Goal: Navigation & Orientation: Find specific page/section

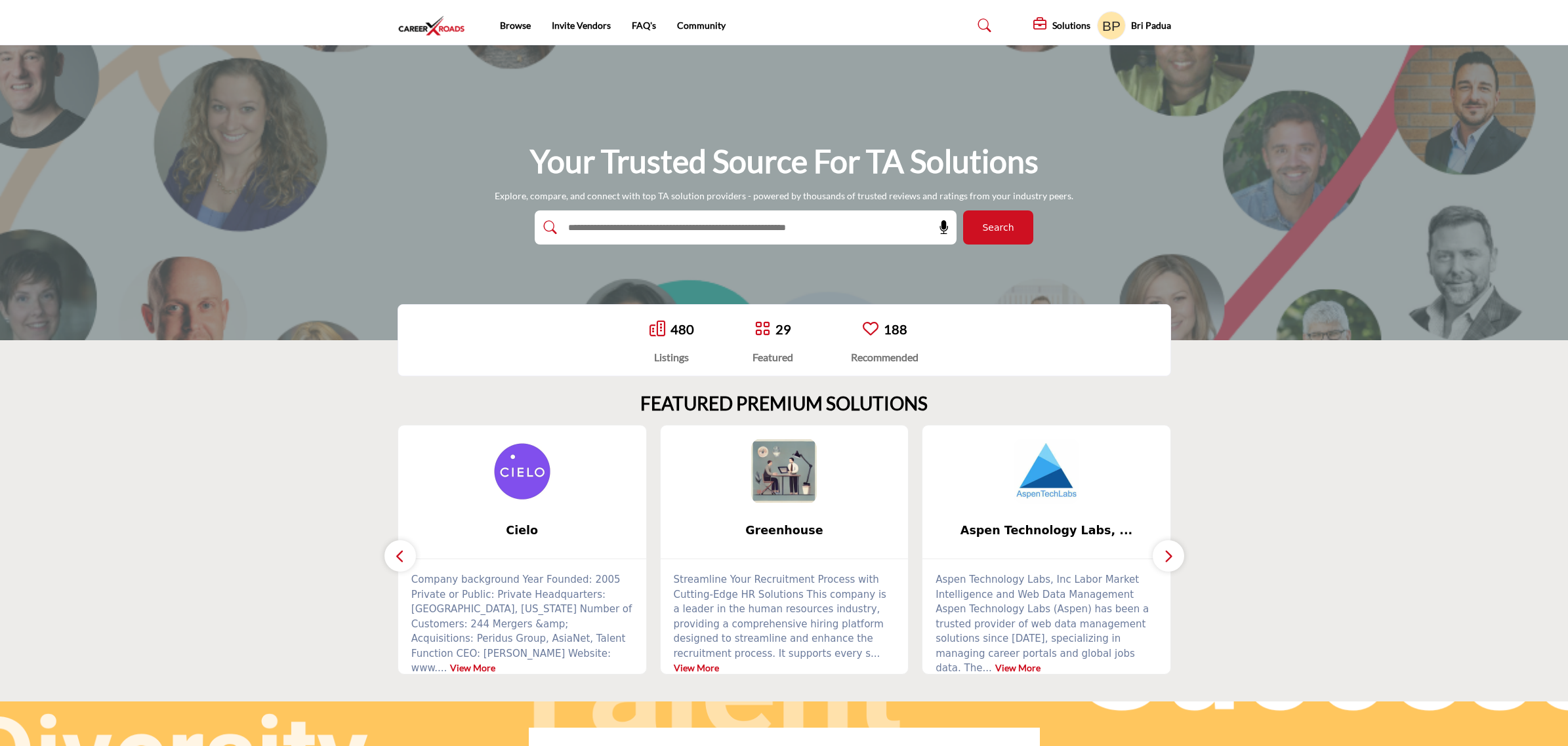
scroll to position [328, 0]
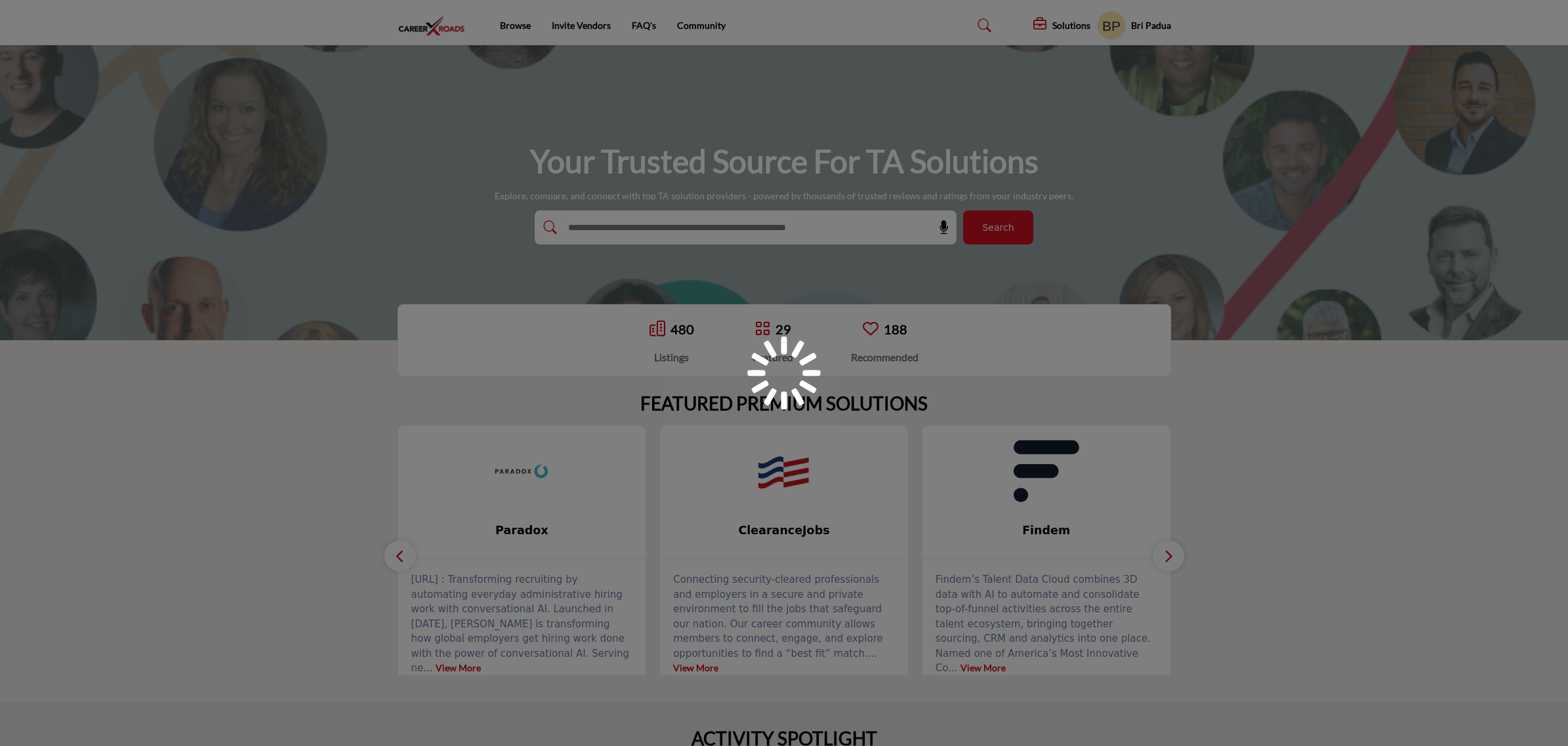
scroll to position [328, 0]
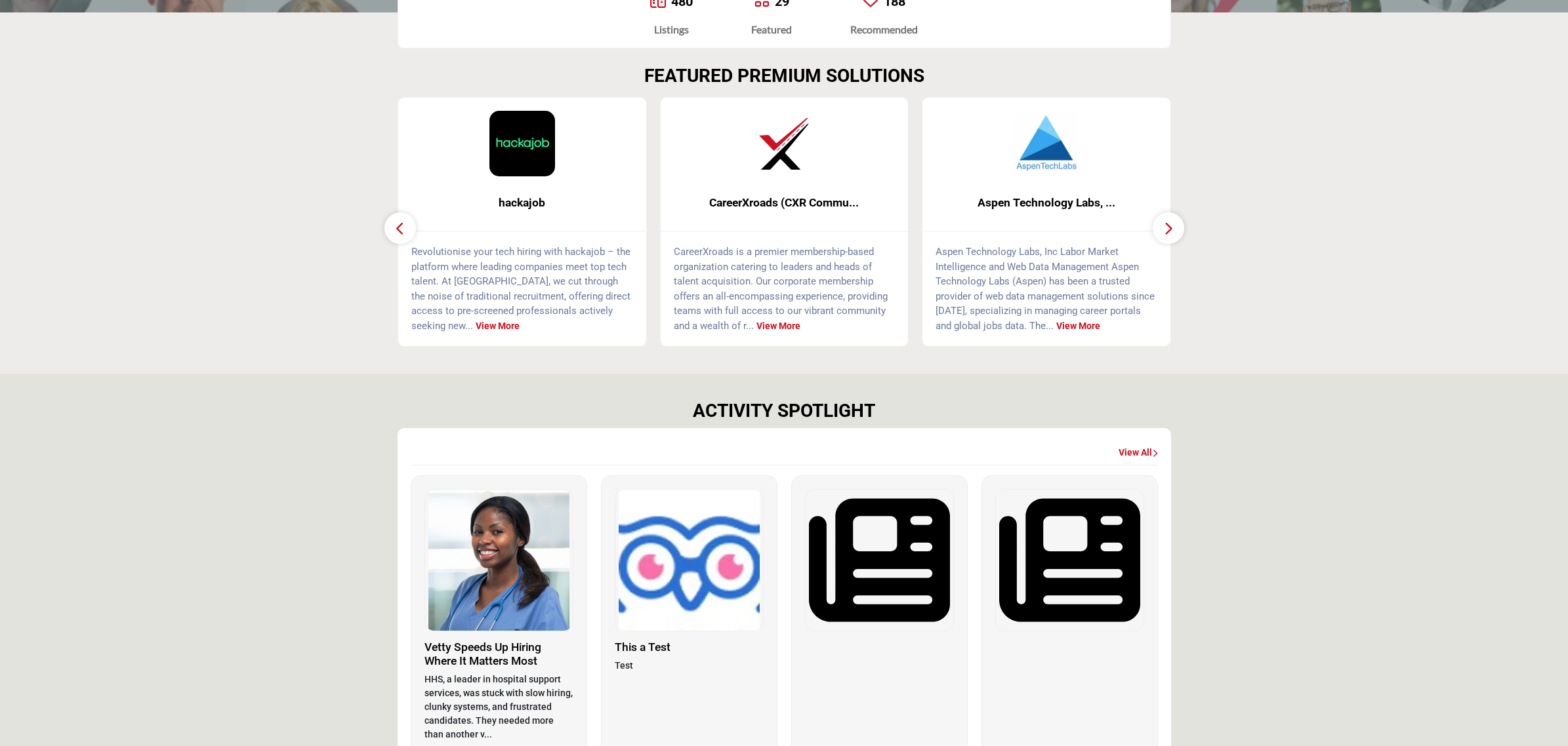
click at [1384, 410] on section "ACTIVITY SPOTLIGHT View All A" at bounding box center [784, 628] width 1568 height 508
click at [1136, 459] on div "View All" at bounding box center [1138, 453] width 39 height 23
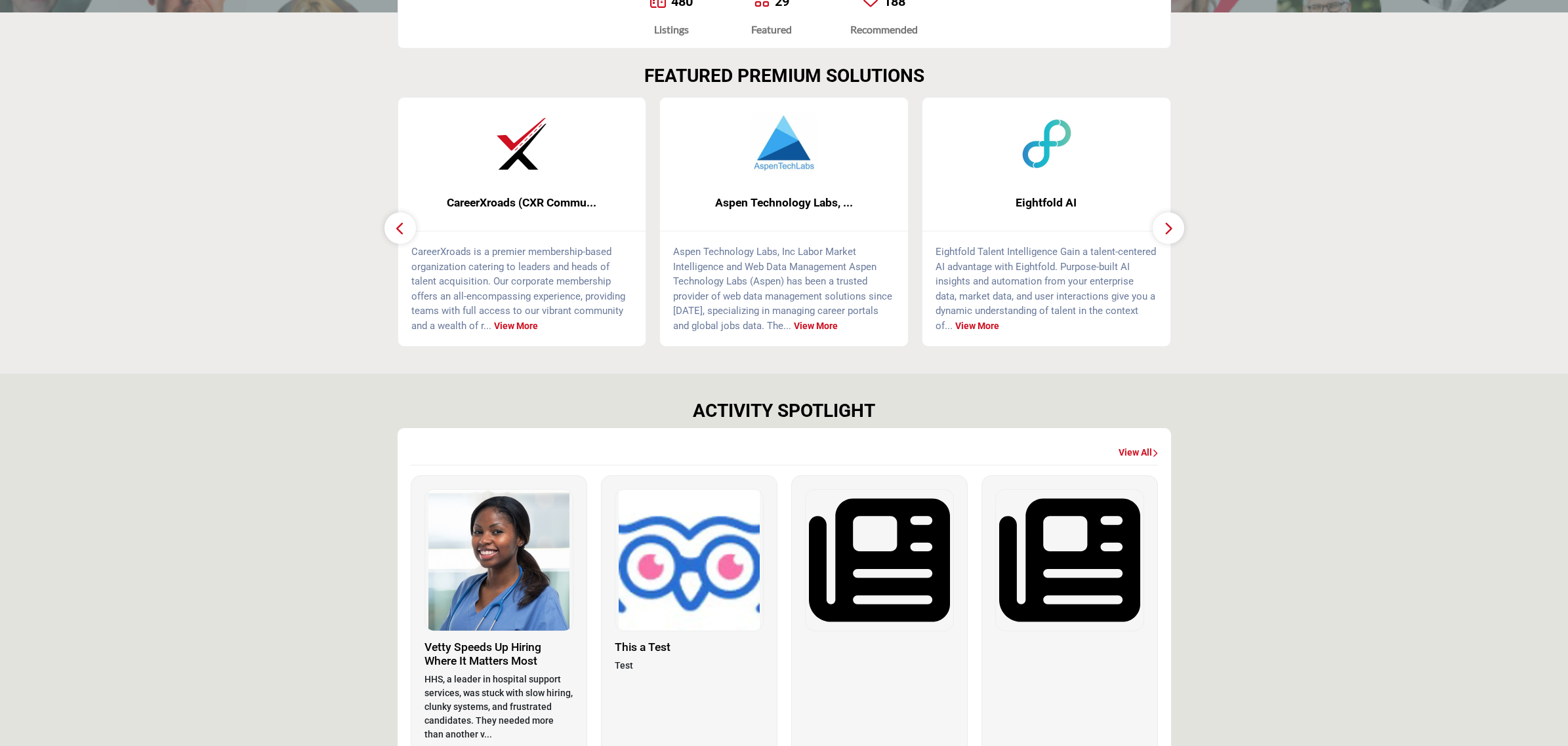
click at [1145, 457] on link "View All" at bounding box center [1138, 454] width 39 height 13
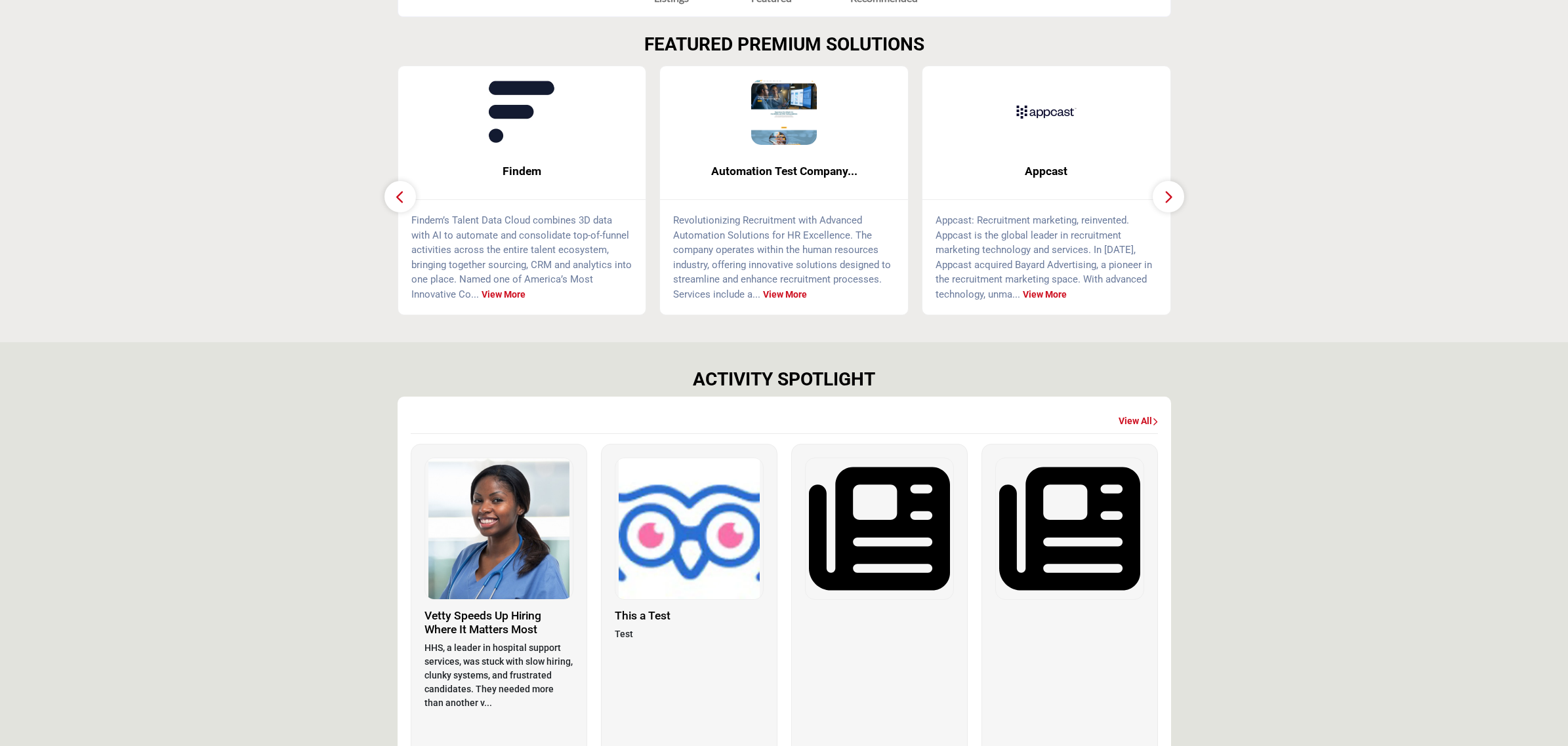
scroll to position [410, 0]
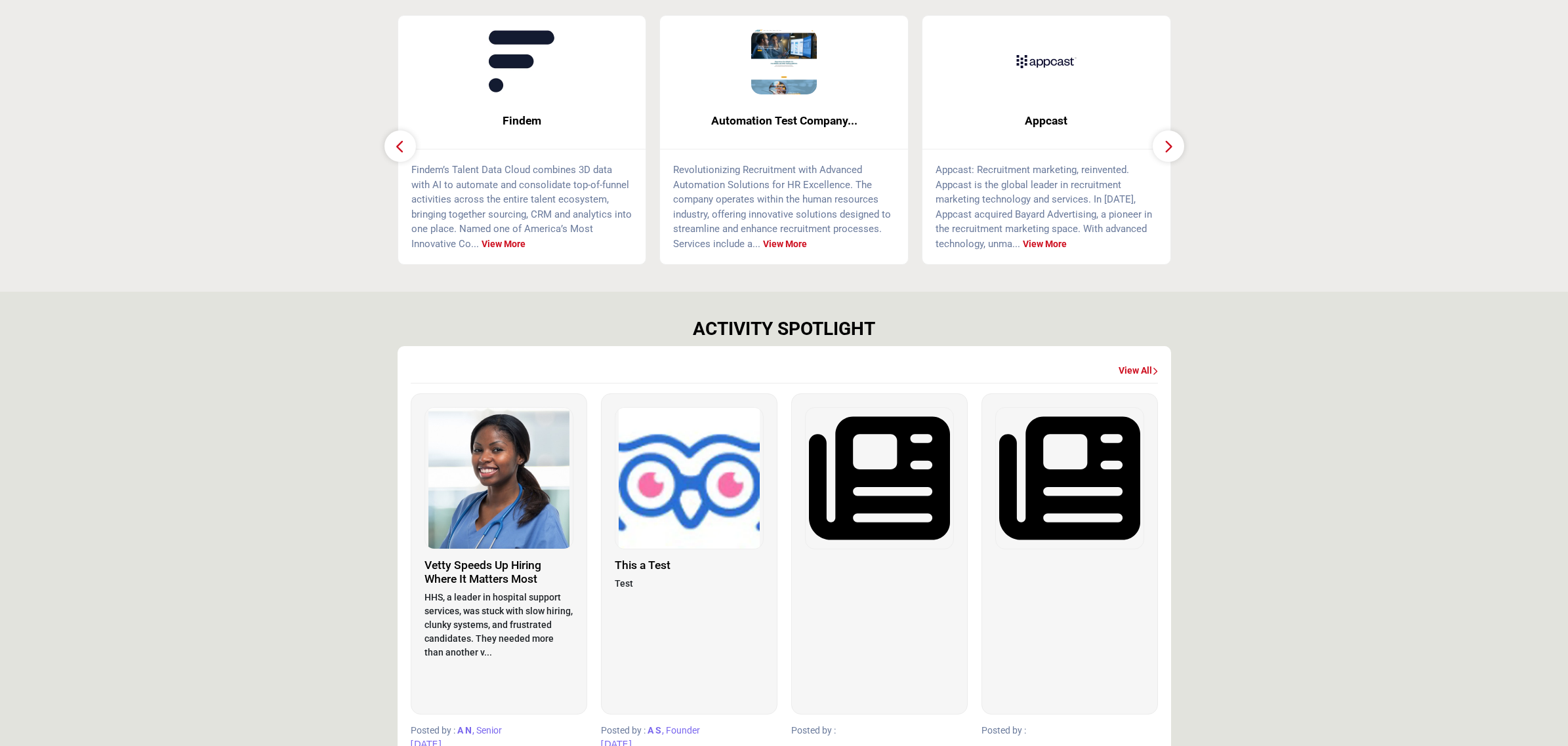
click at [1140, 365] on link "View All" at bounding box center [1138, 371] width 39 height 13
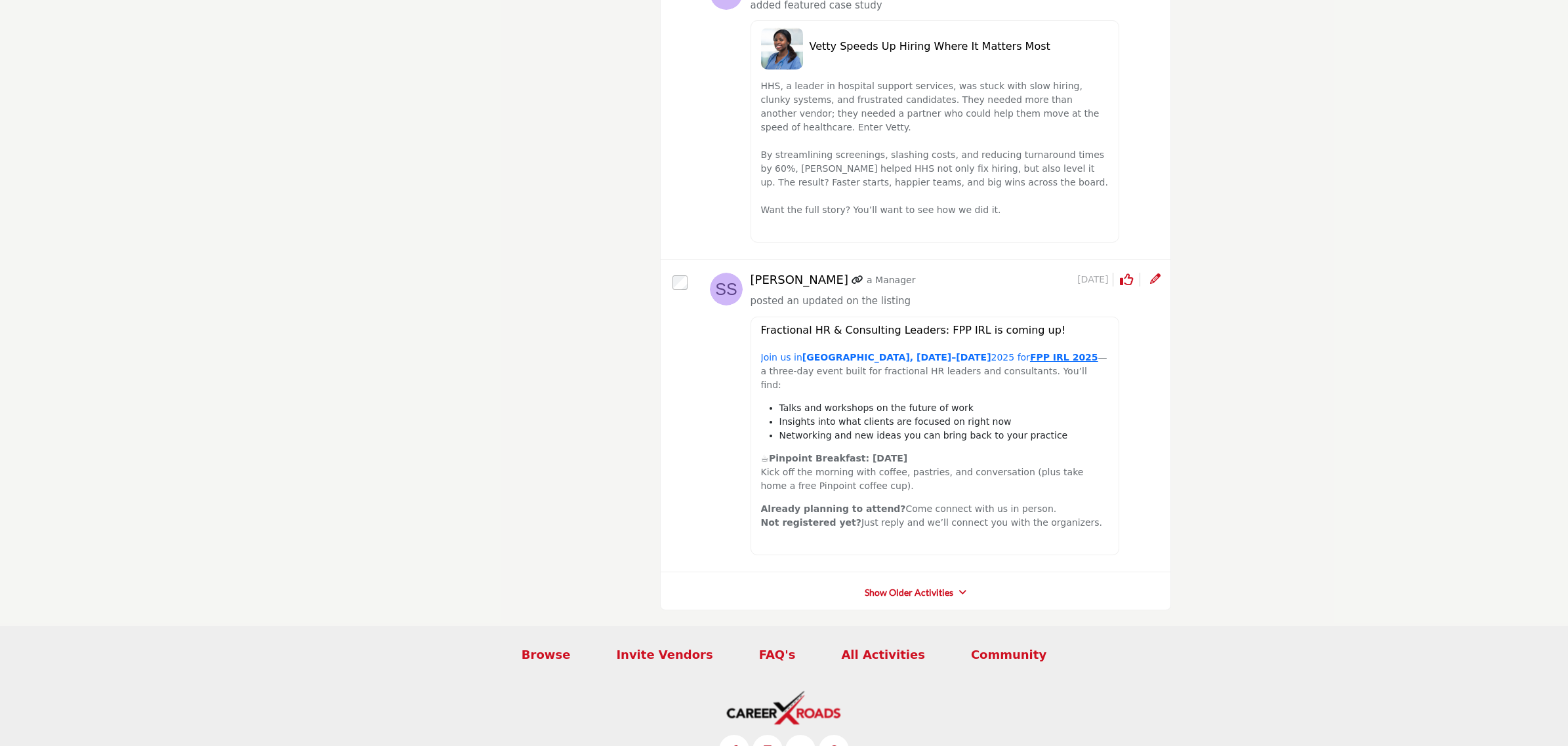
scroll to position [221, 0]
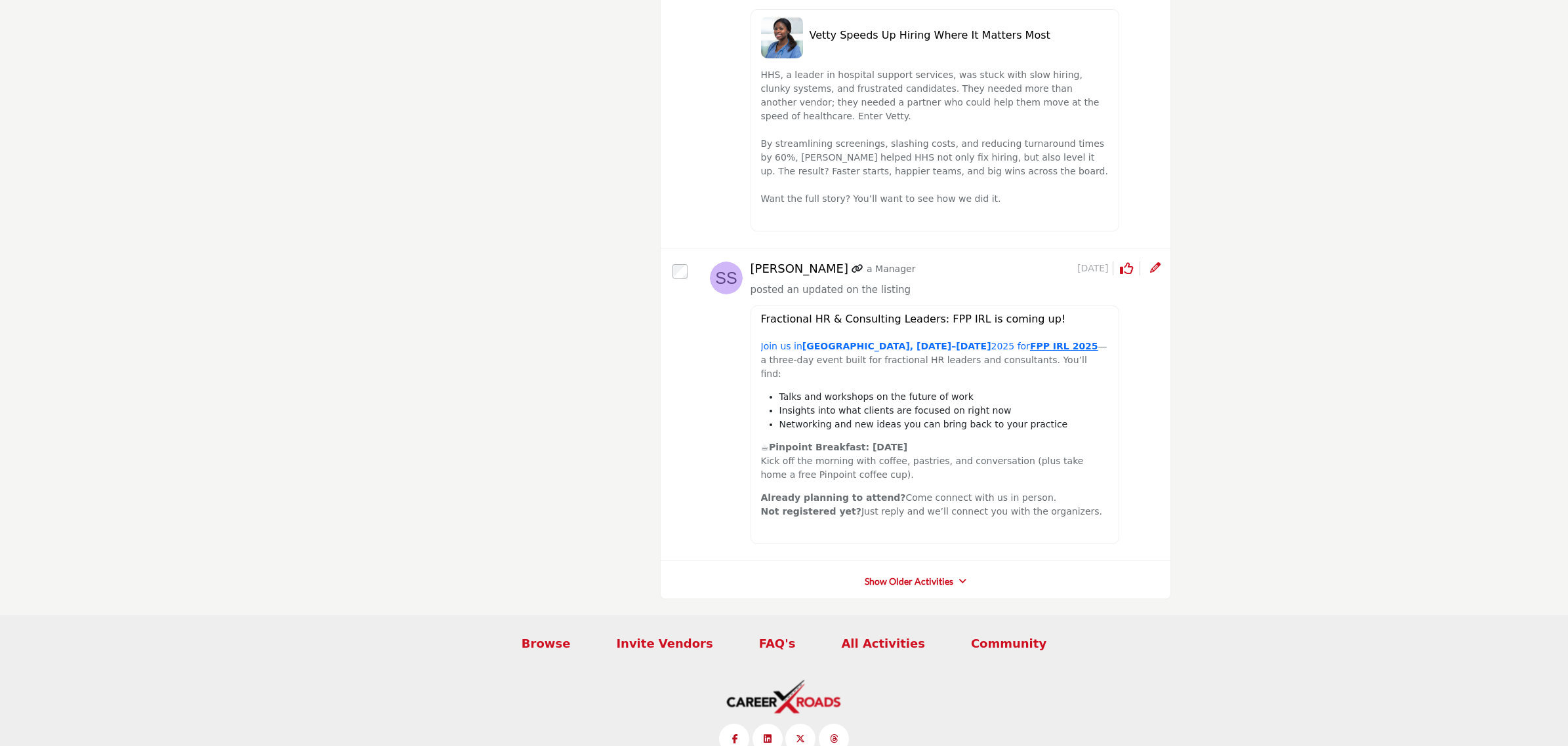
click at [907, 575] on link "Show Older Activities" at bounding box center [908, 582] width 89 height 13
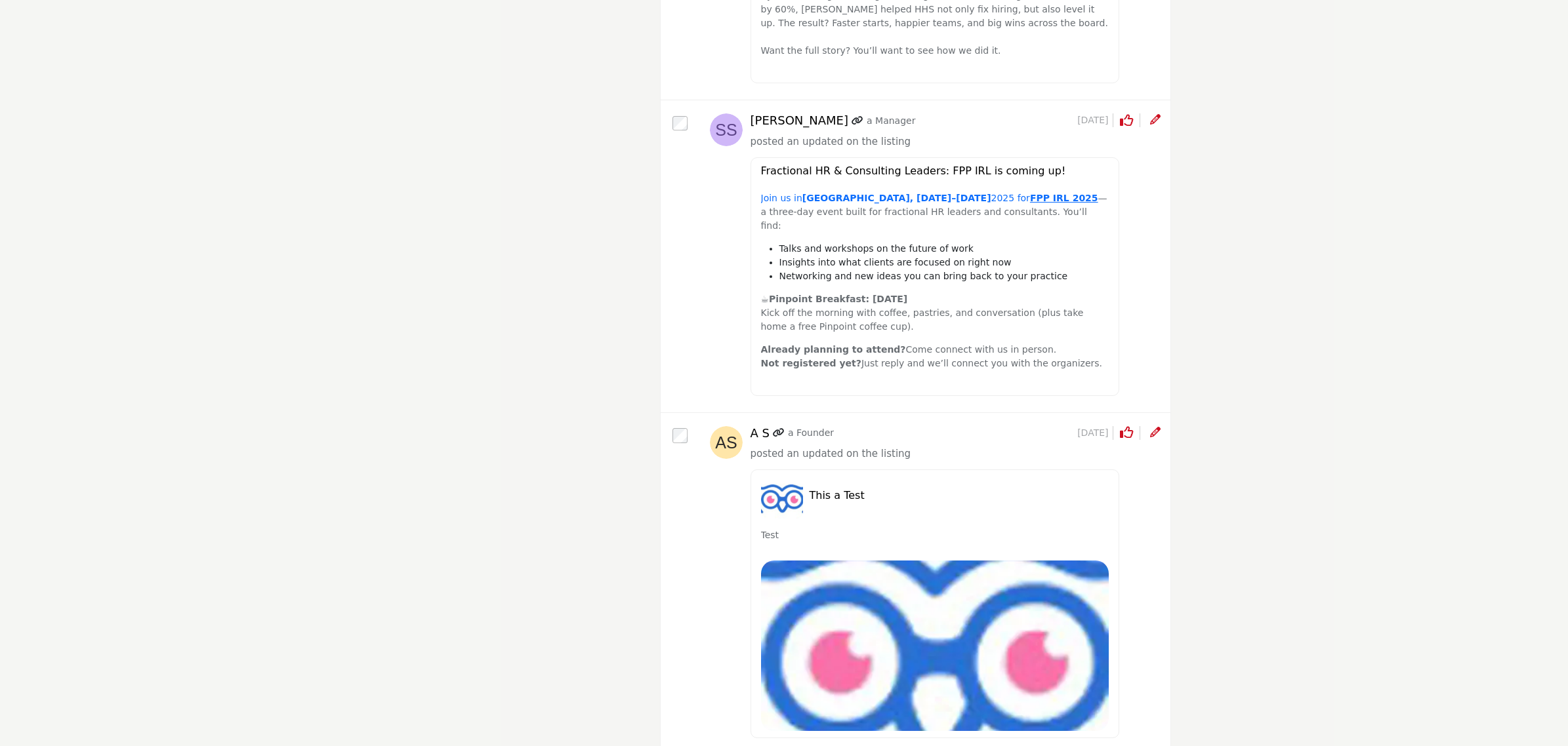
scroll to position [467, 0]
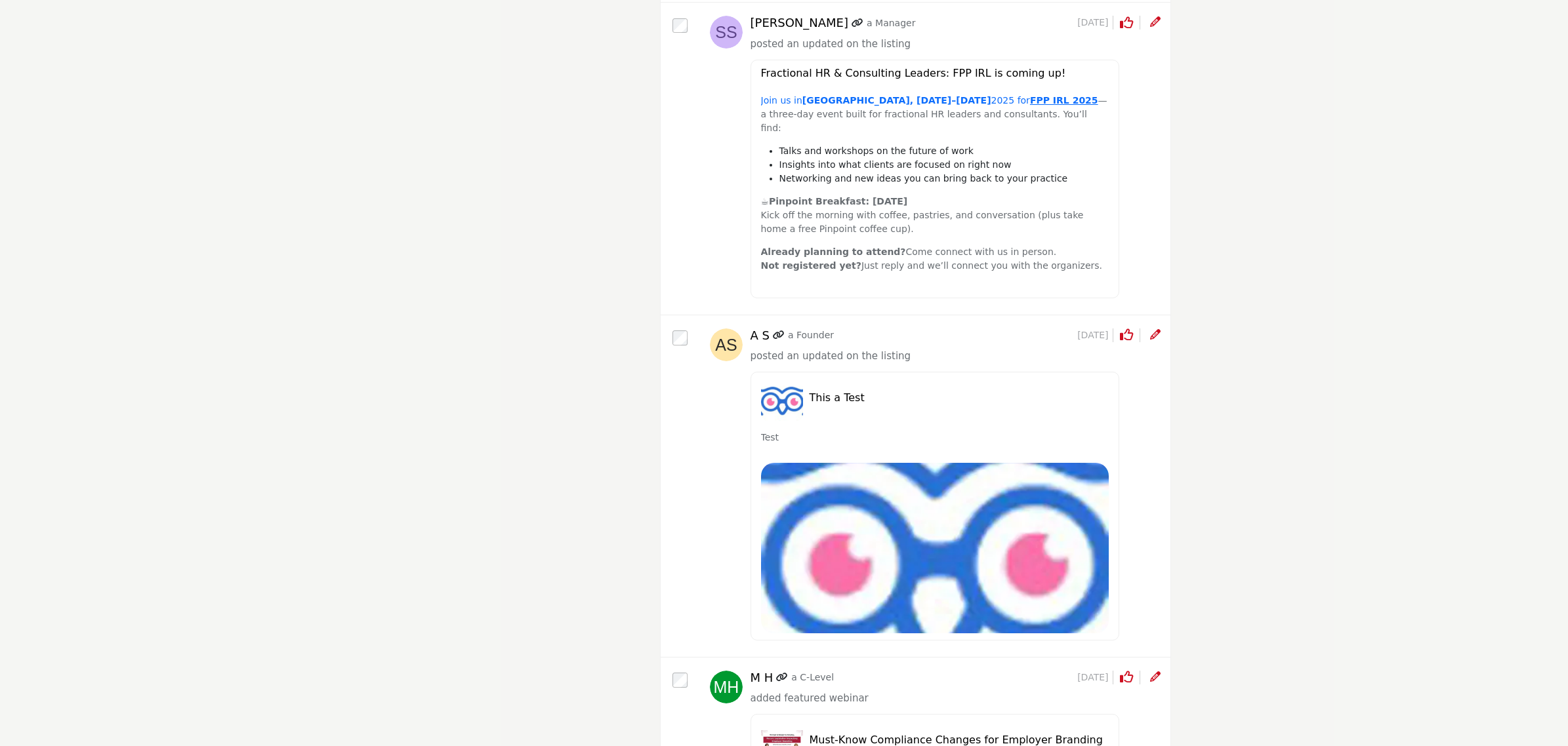
click at [912, 379] on div "This a Test" at bounding box center [935, 400] width 348 height 42
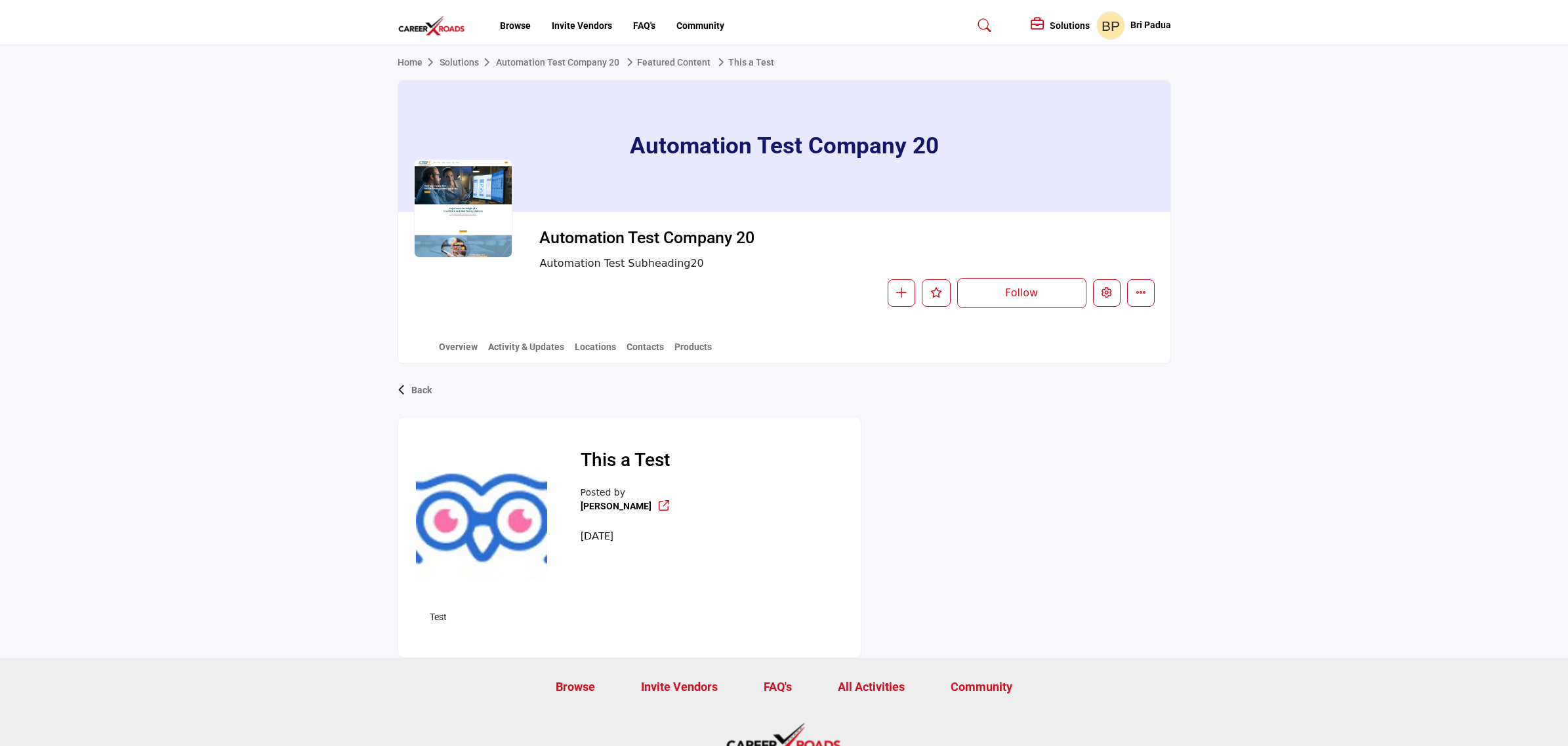
drag, startPoint x: 1363, startPoint y: 454, endPoint x: 1129, endPoint y: 331, distance: 264.4
click at [1363, 454] on div "Back This a Test Posted by Andy 40 days ago Test" at bounding box center [784, 511] width 1568 height 295
click at [428, 38] on div "Browse Invite Vendors FAQ's Community" at bounding box center [784, 25] width 787 height 29
click at [435, 28] on img at bounding box center [435, 26] width 75 height 22
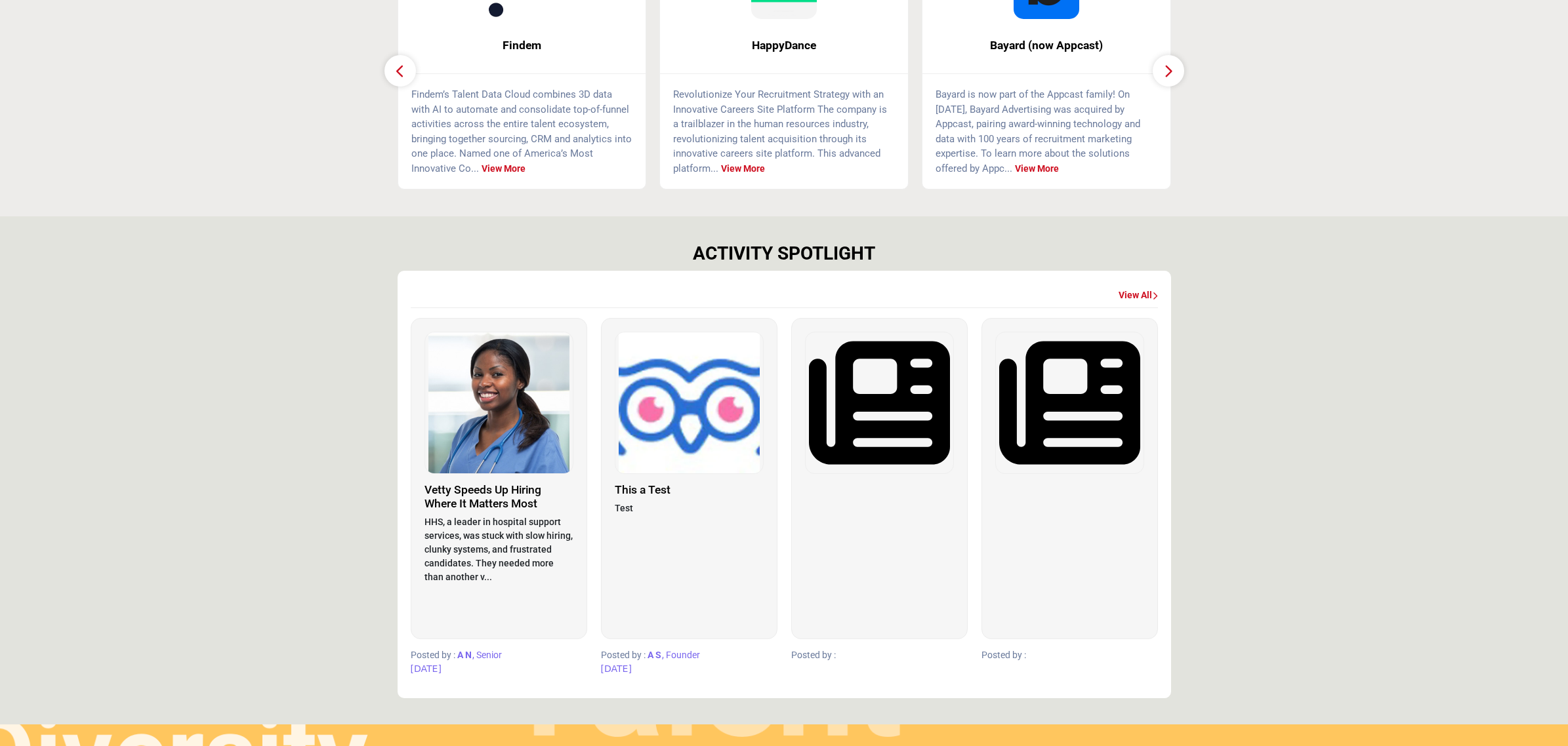
scroll to position [574, 0]
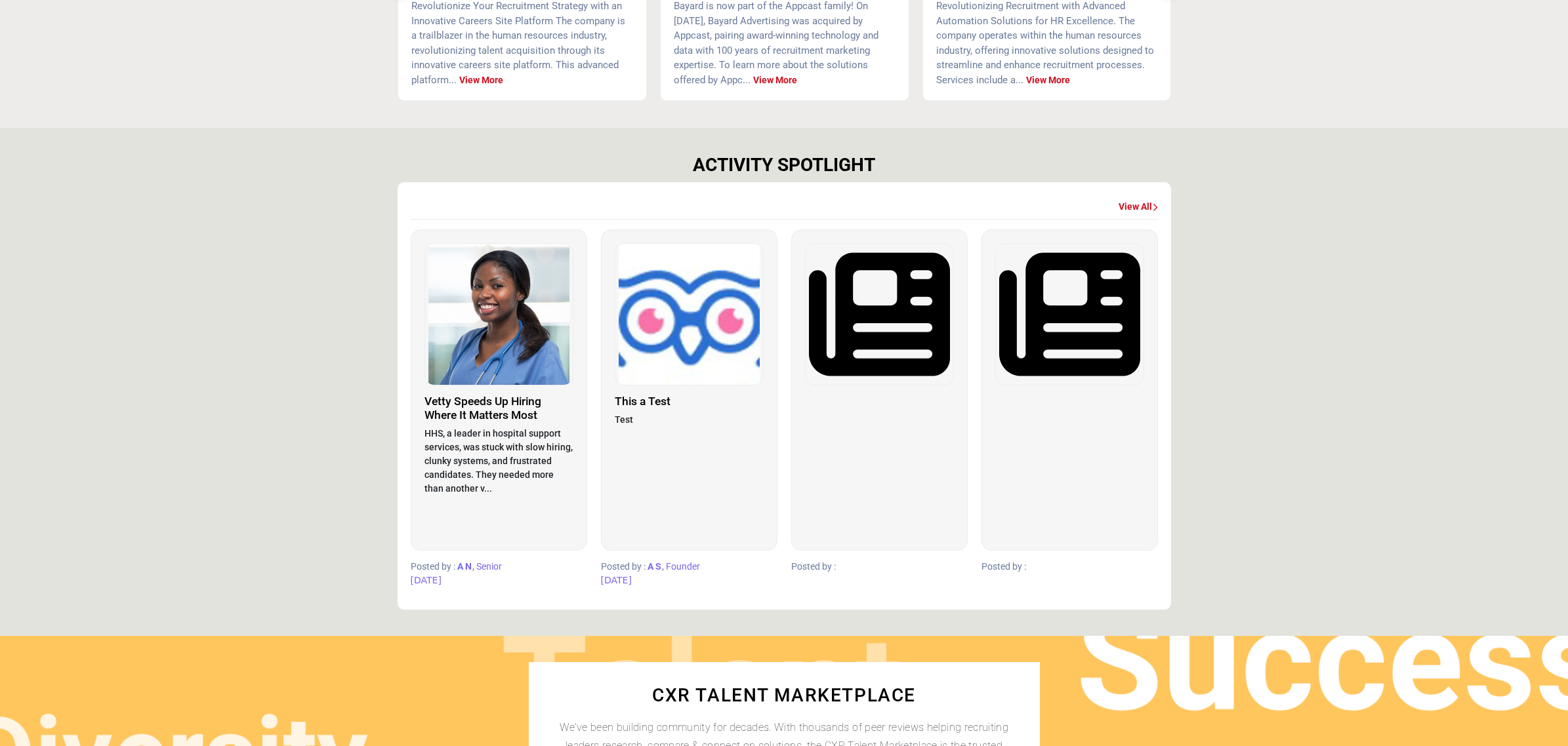
click at [1127, 204] on link "View All" at bounding box center [1138, 208] width 39 height 13
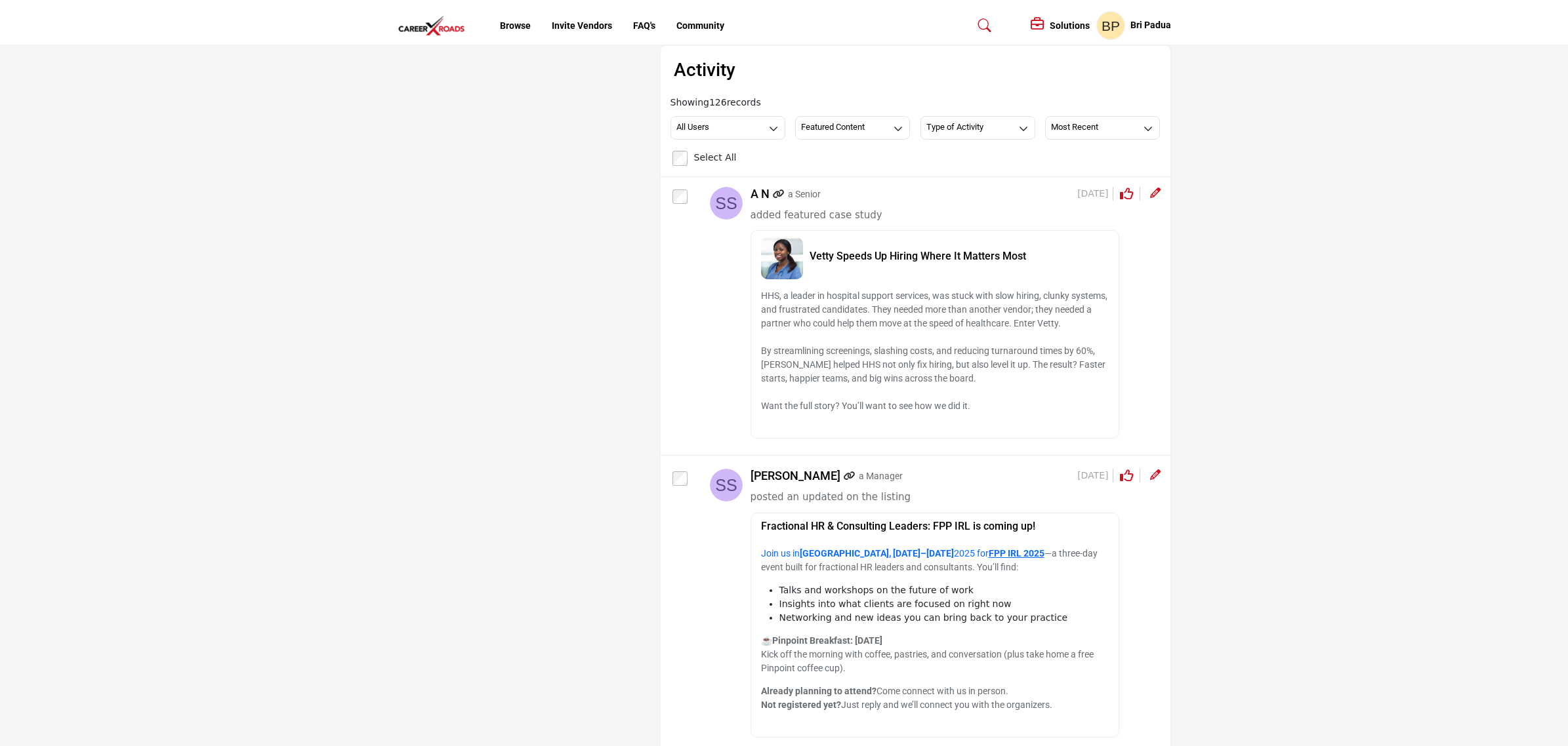
click at [441, 32] on img at bounding box center [435, 26] width 75 height 22
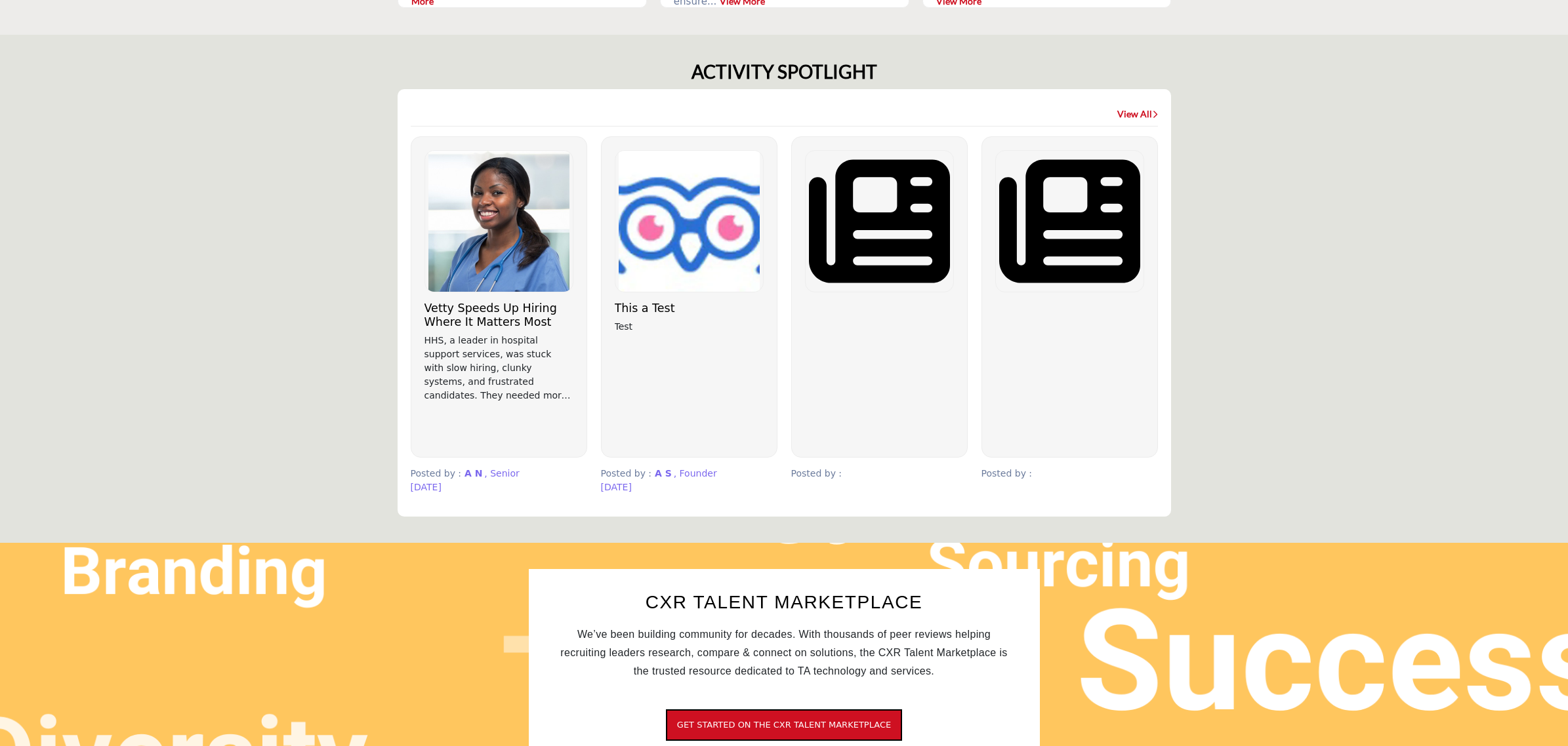
scroll to position [574, 0]
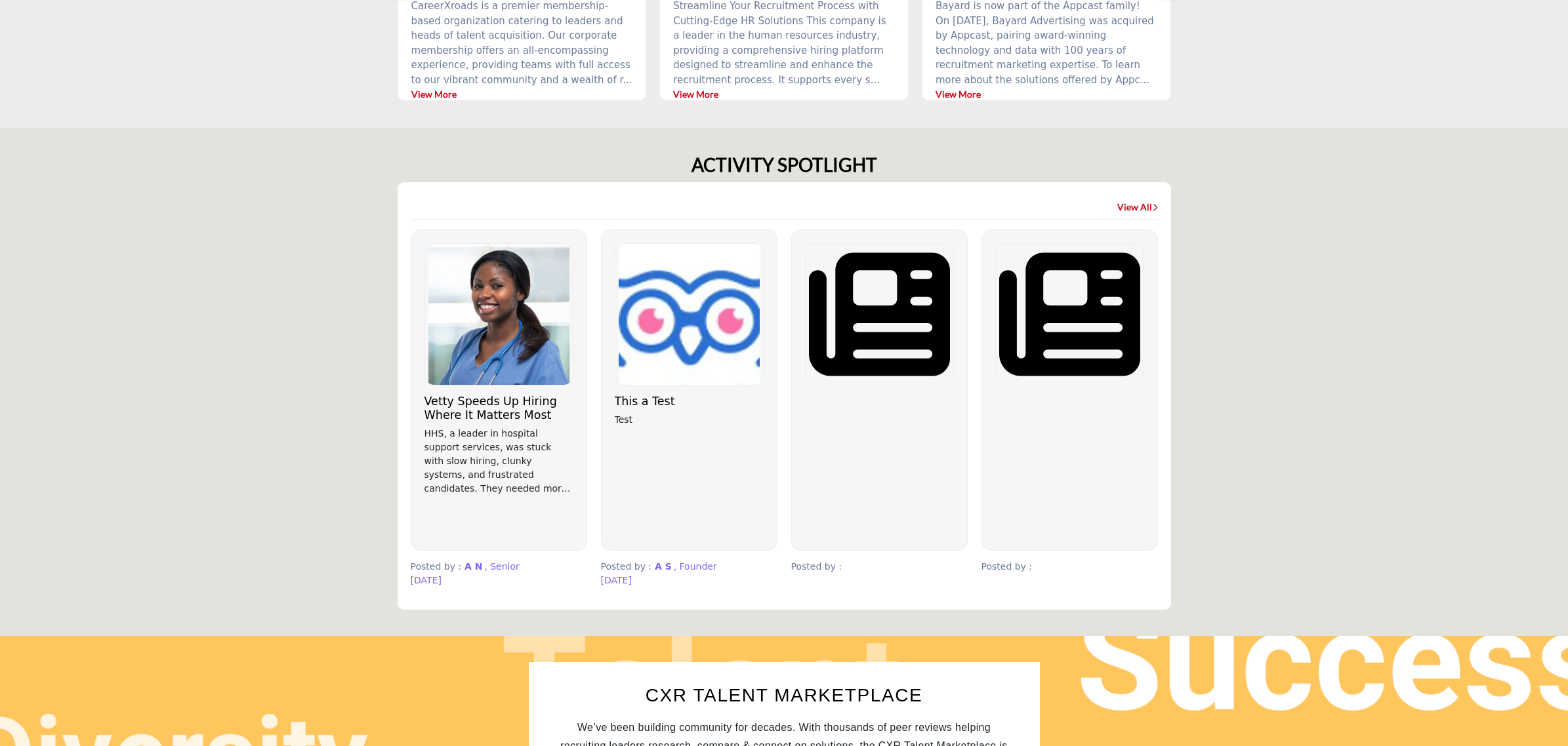
click at [697, 340] on img at bounding box center [689, 315] width 148 height 141
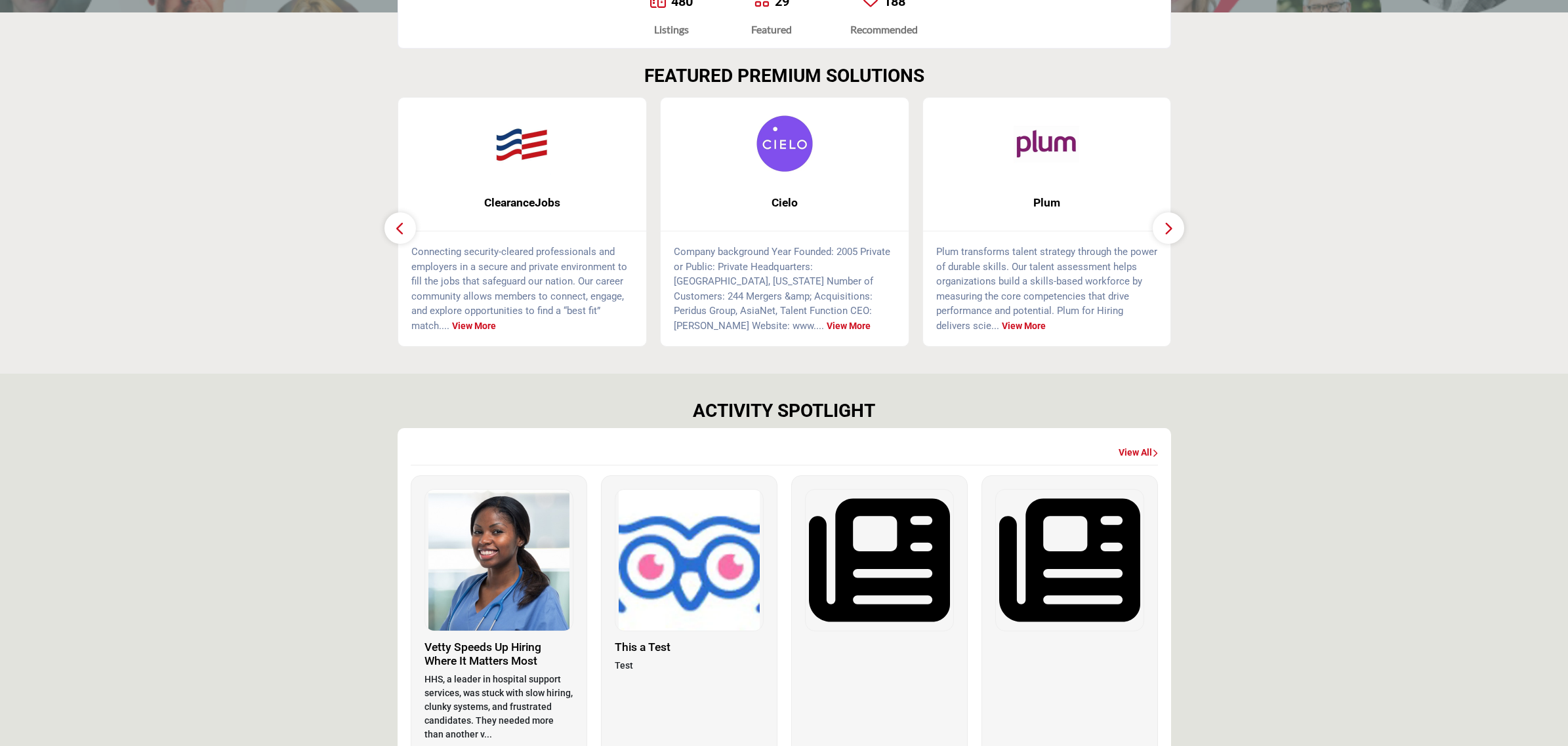
scroll to position [492, 0]
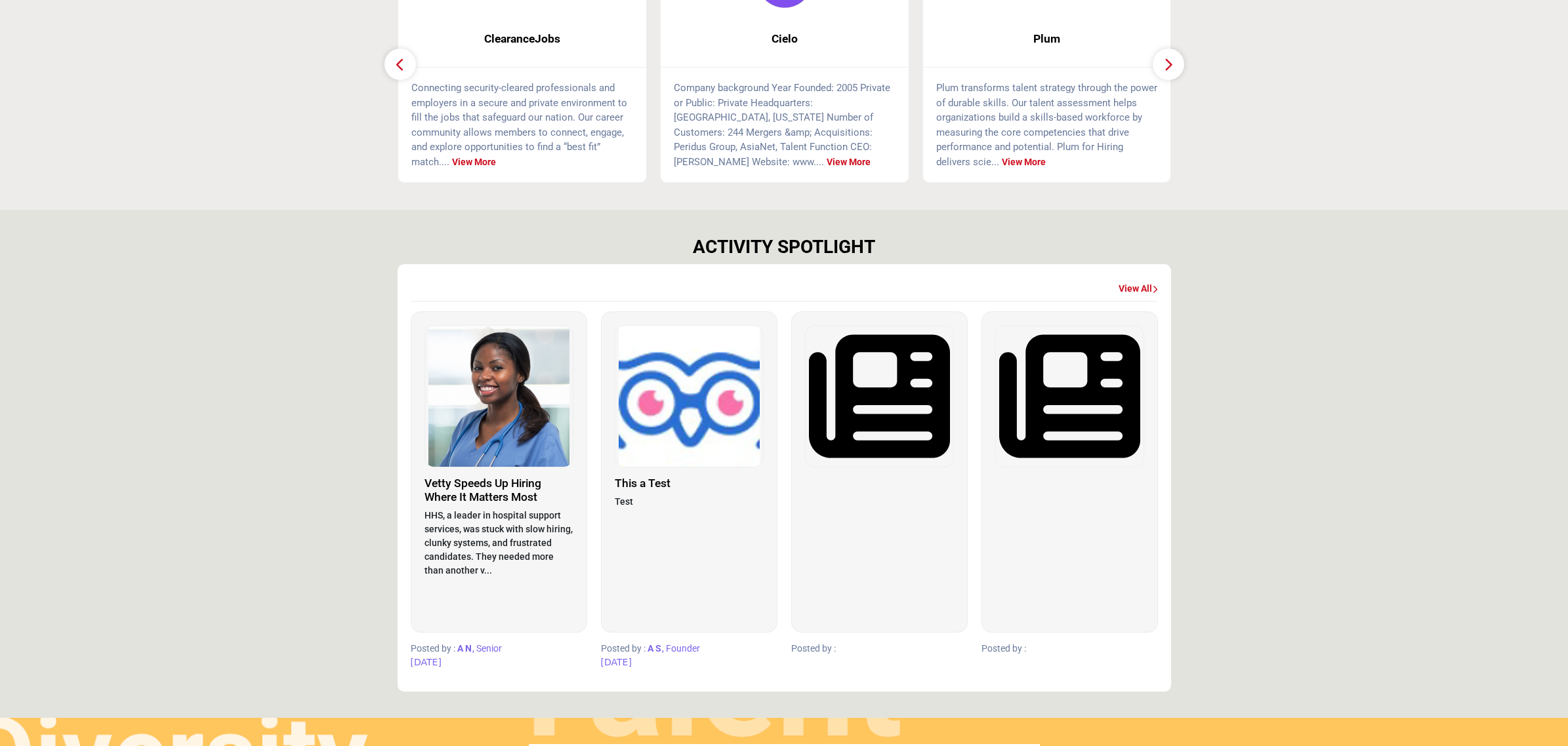
click at [871, 405] on img at bounding box center [879, 396] width 148 height 141
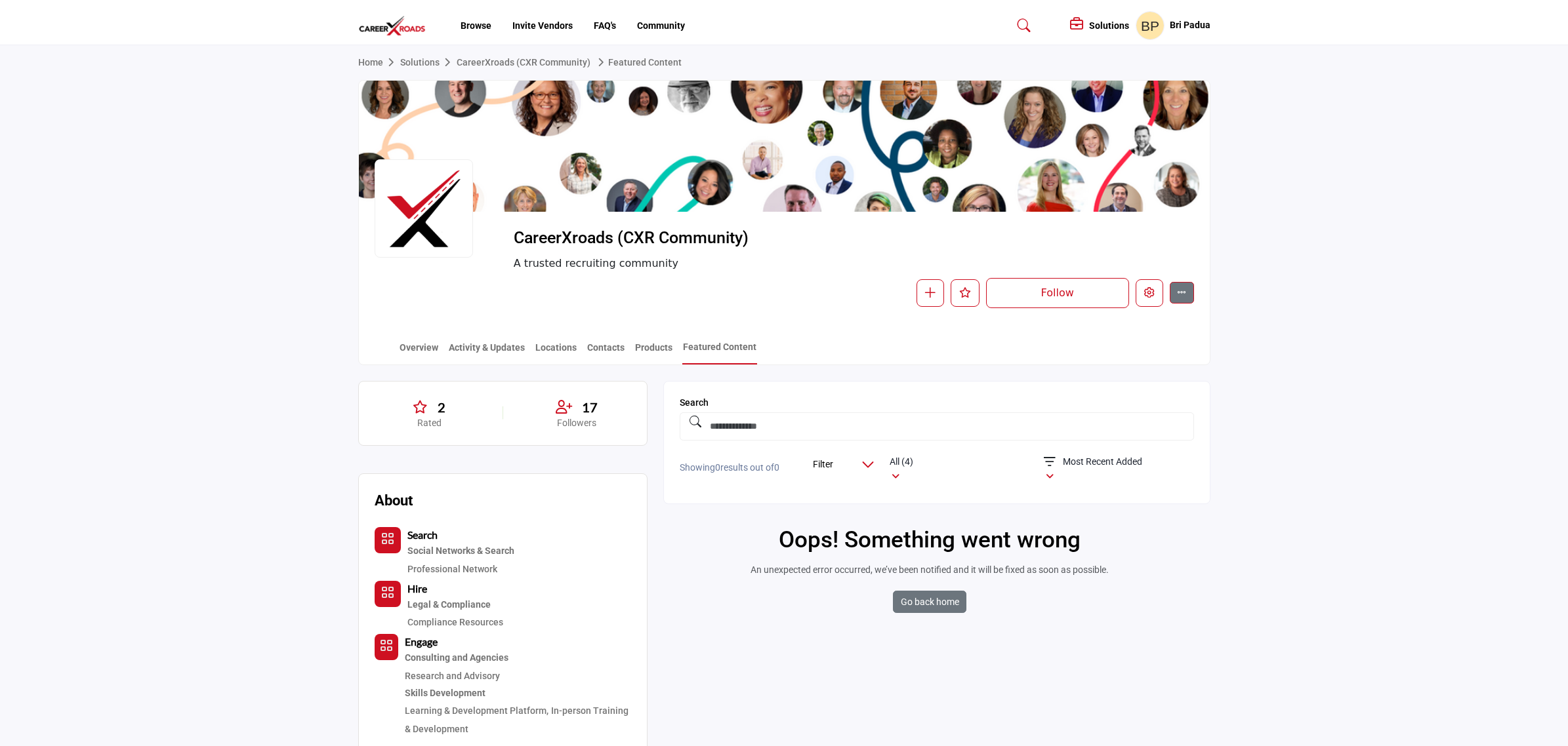
scroll to position [164, 0]
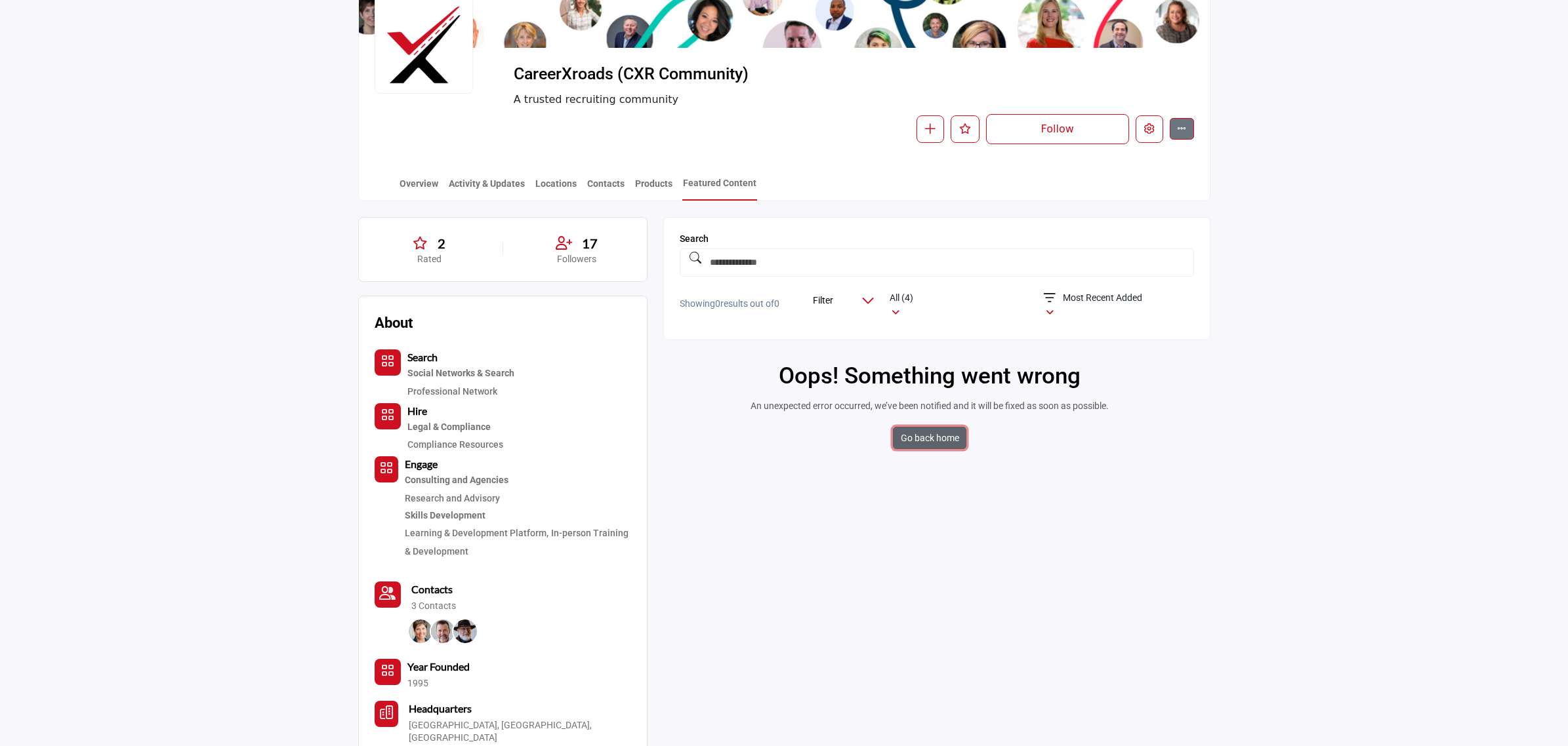
click at [927, 434] on link "Go back home" at bounding box center [929, 438] width 73 height 22
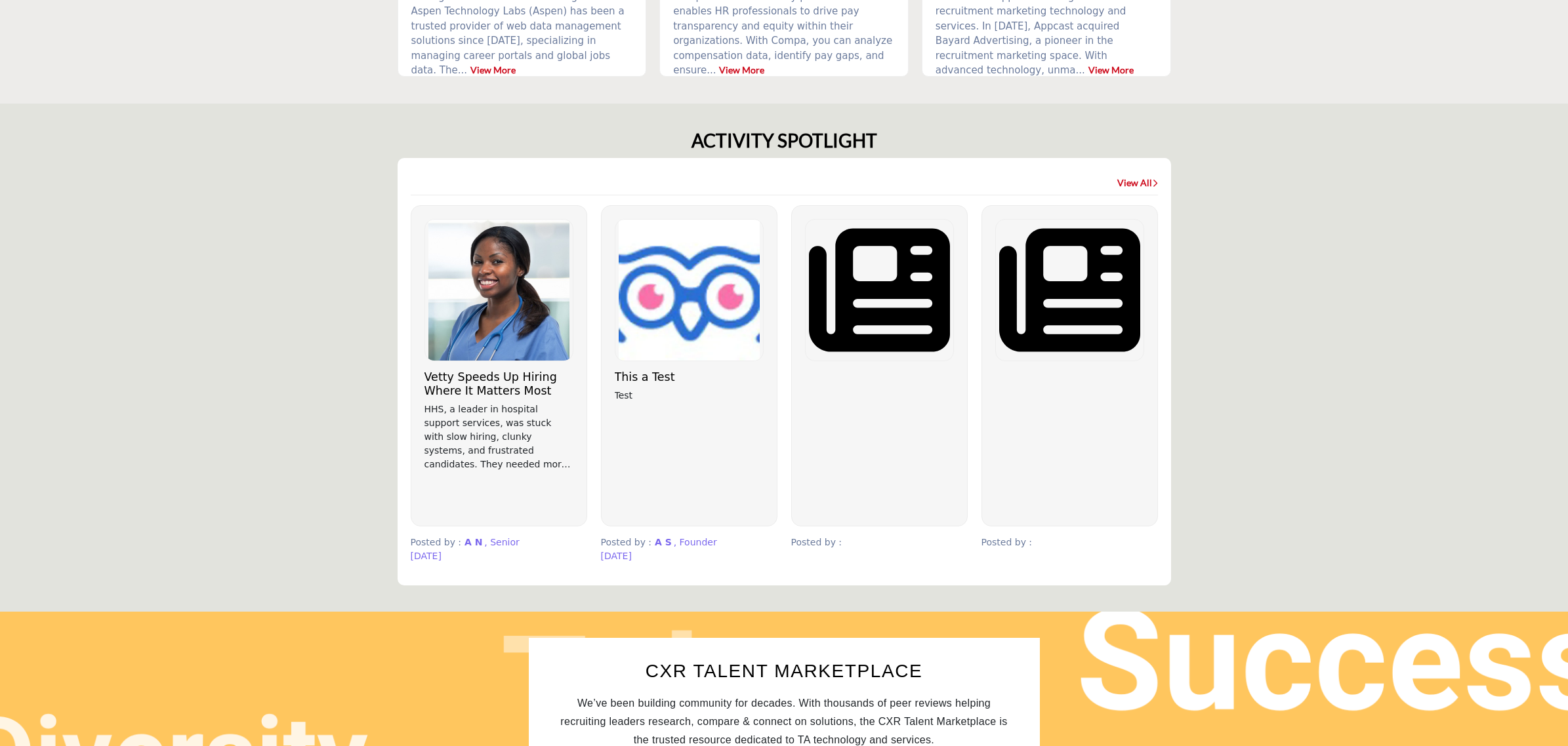
scroll to position [655, 0]
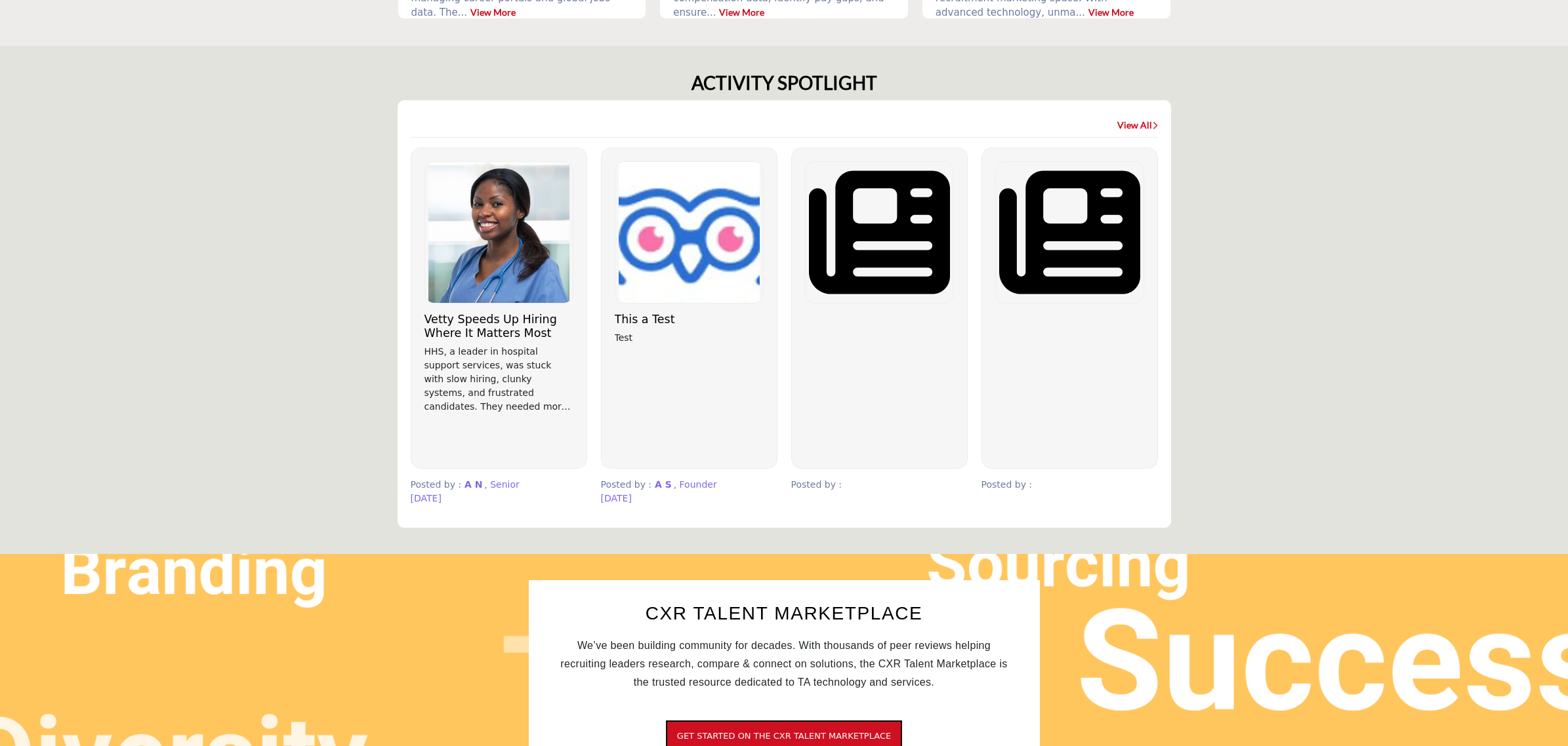
click at [876, 215] on img at bounding box center [879, 233] width 148 height 141
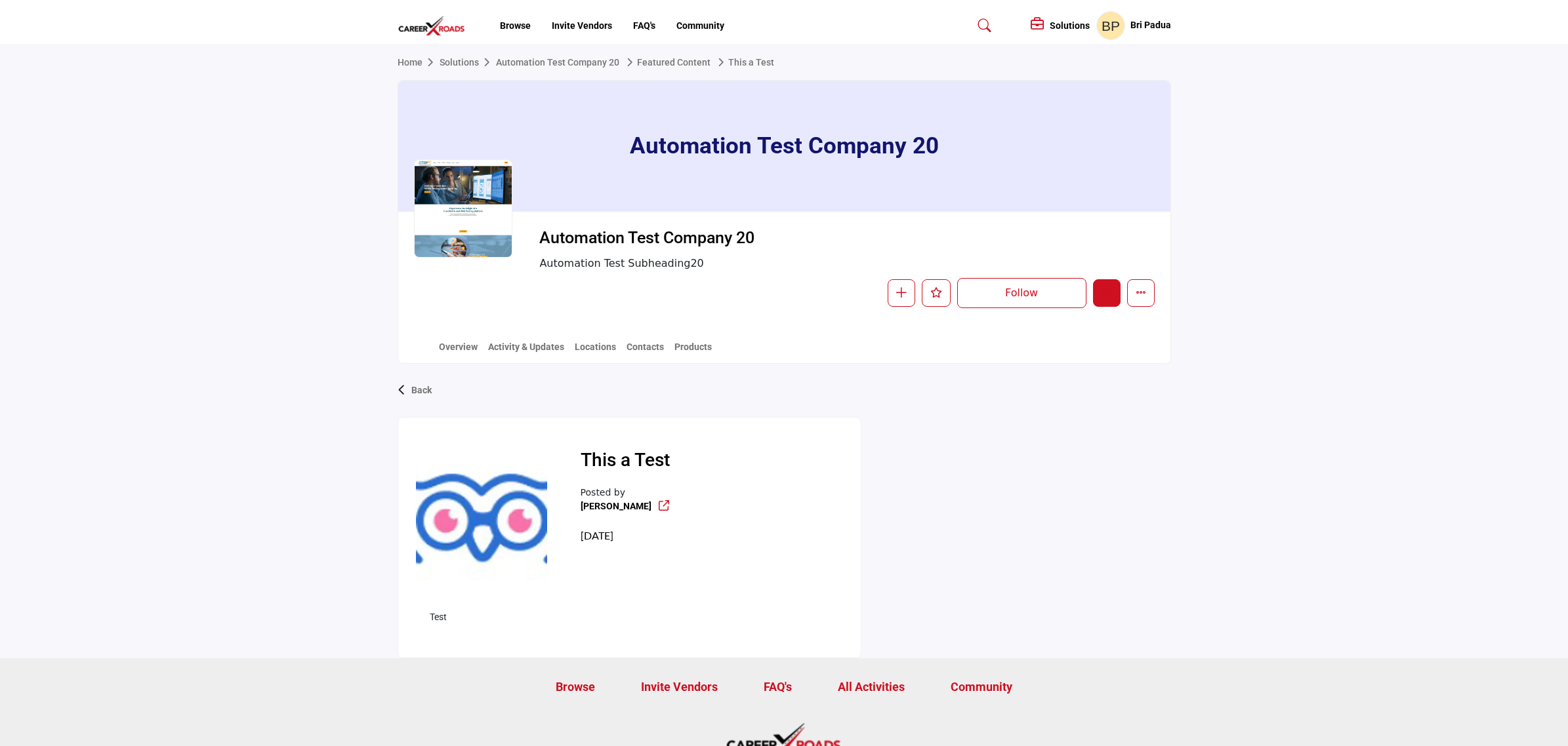
click at [1110, 291] on button "Edit company" at bounding box center [1106, 292] width 27 height 27
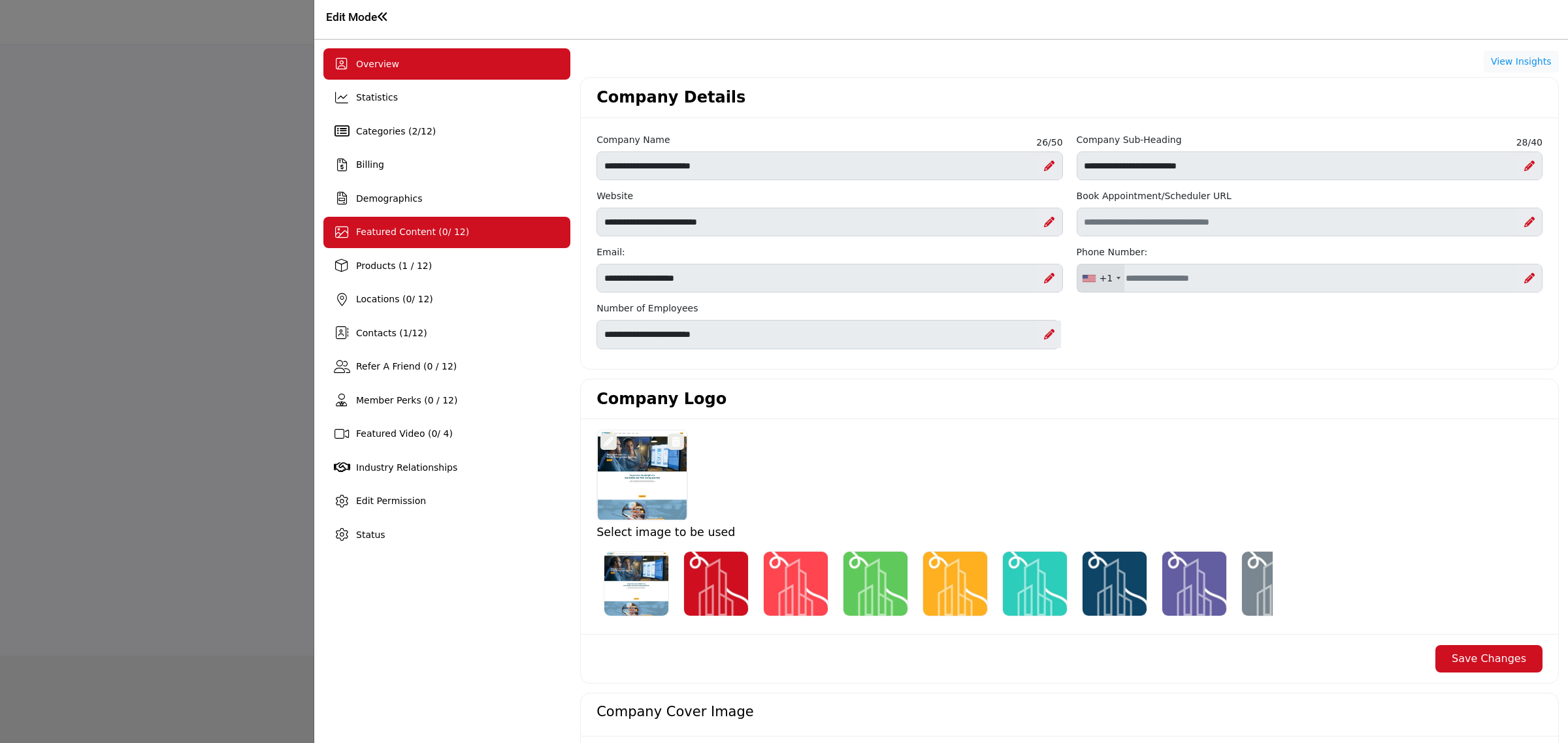
click at [352, 237] on div "Featured Content ( 0 / 12)" at bounding box center [447, 232] width 247 height 31
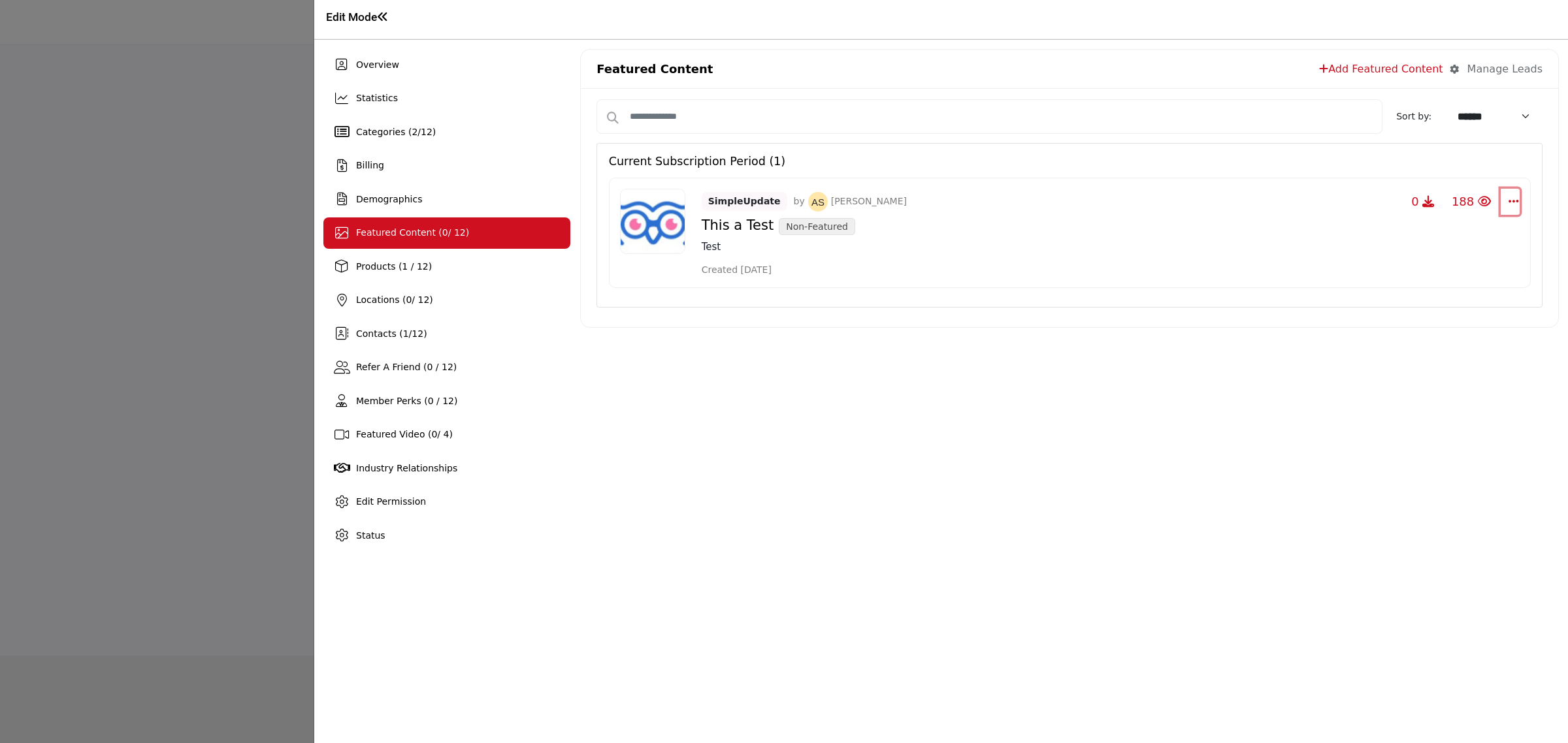
click at [1508, 207] on icon "Select Dropdown Options" at bounding box center [1513, 201] width 11 height 12
click at [349, 21] on h1 "Edit Mode" at bounding box center [357, 17] width 63 height 14
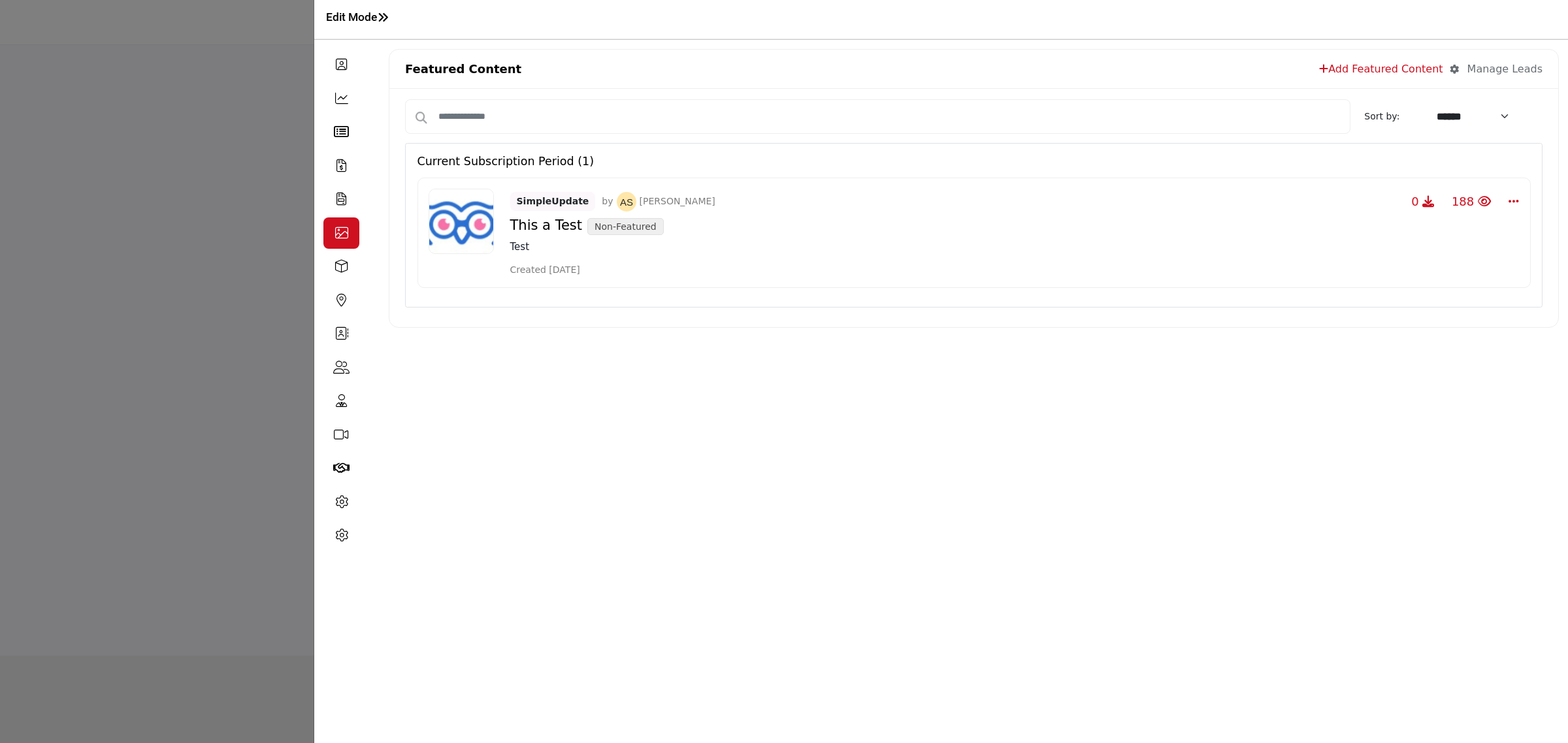
click at [206, 49] on div at bounding box center [784, 372] width 1568 height 743
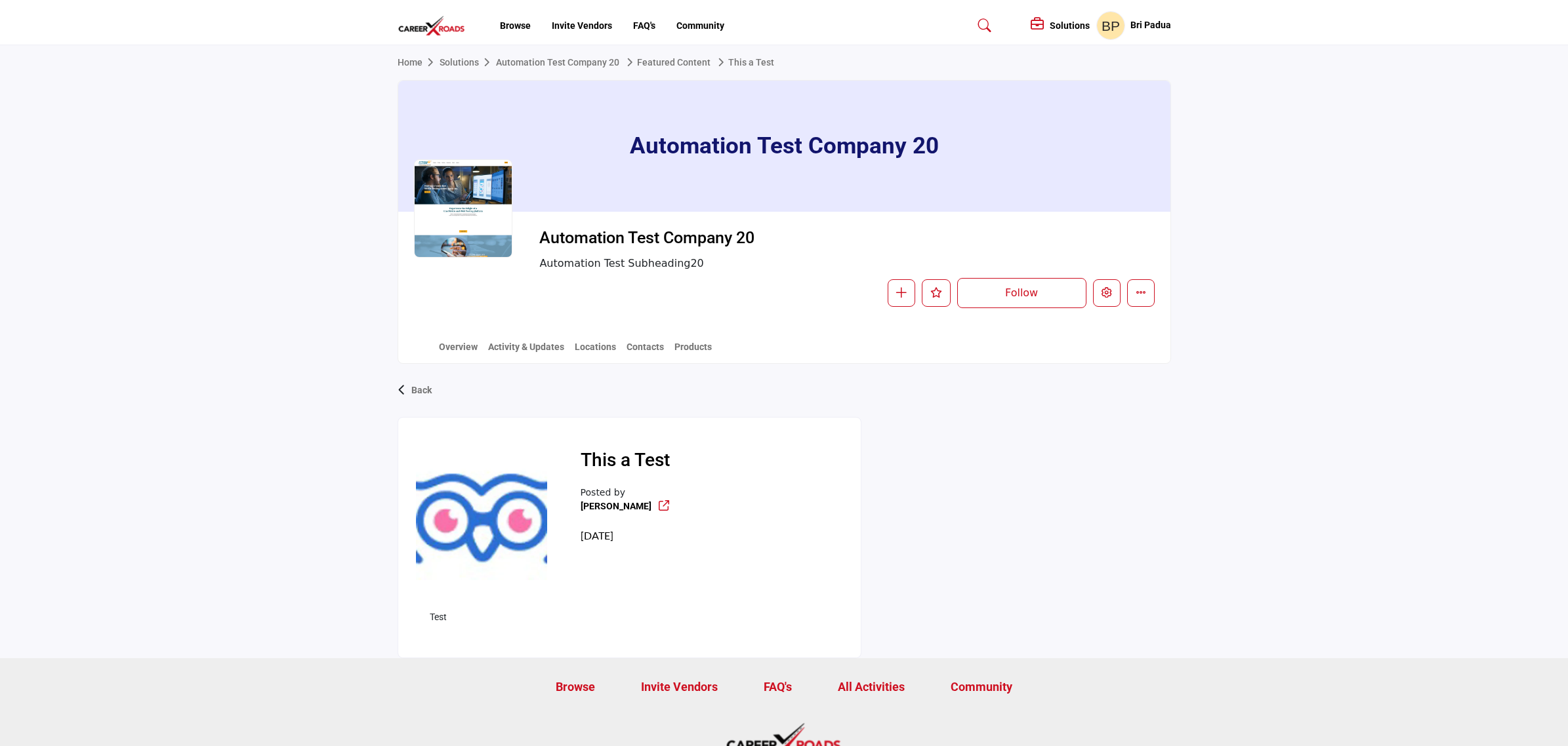
click at [412, 34] on img at bounding box center [435, 26] width 75 height 22
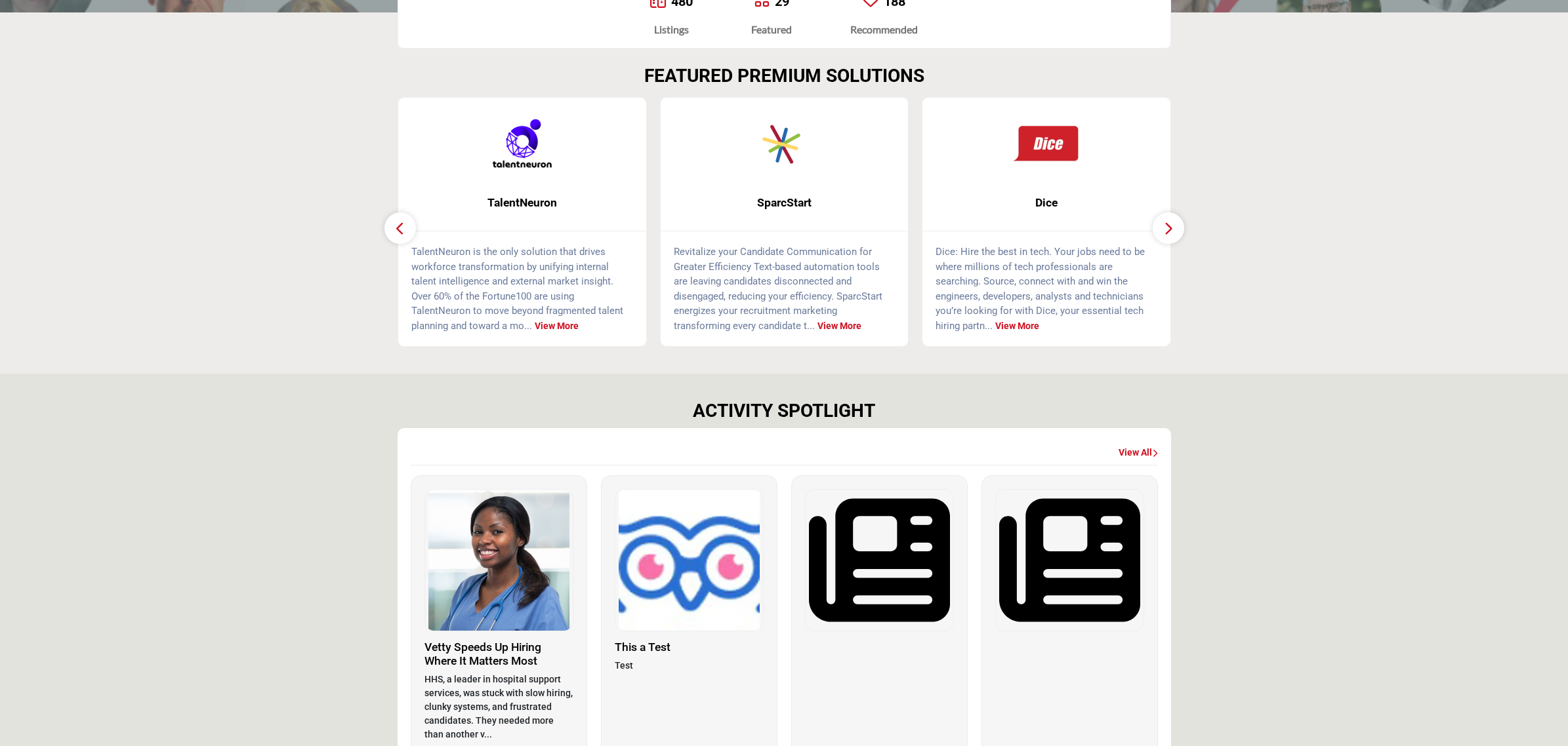
scroll to position [574, 0]
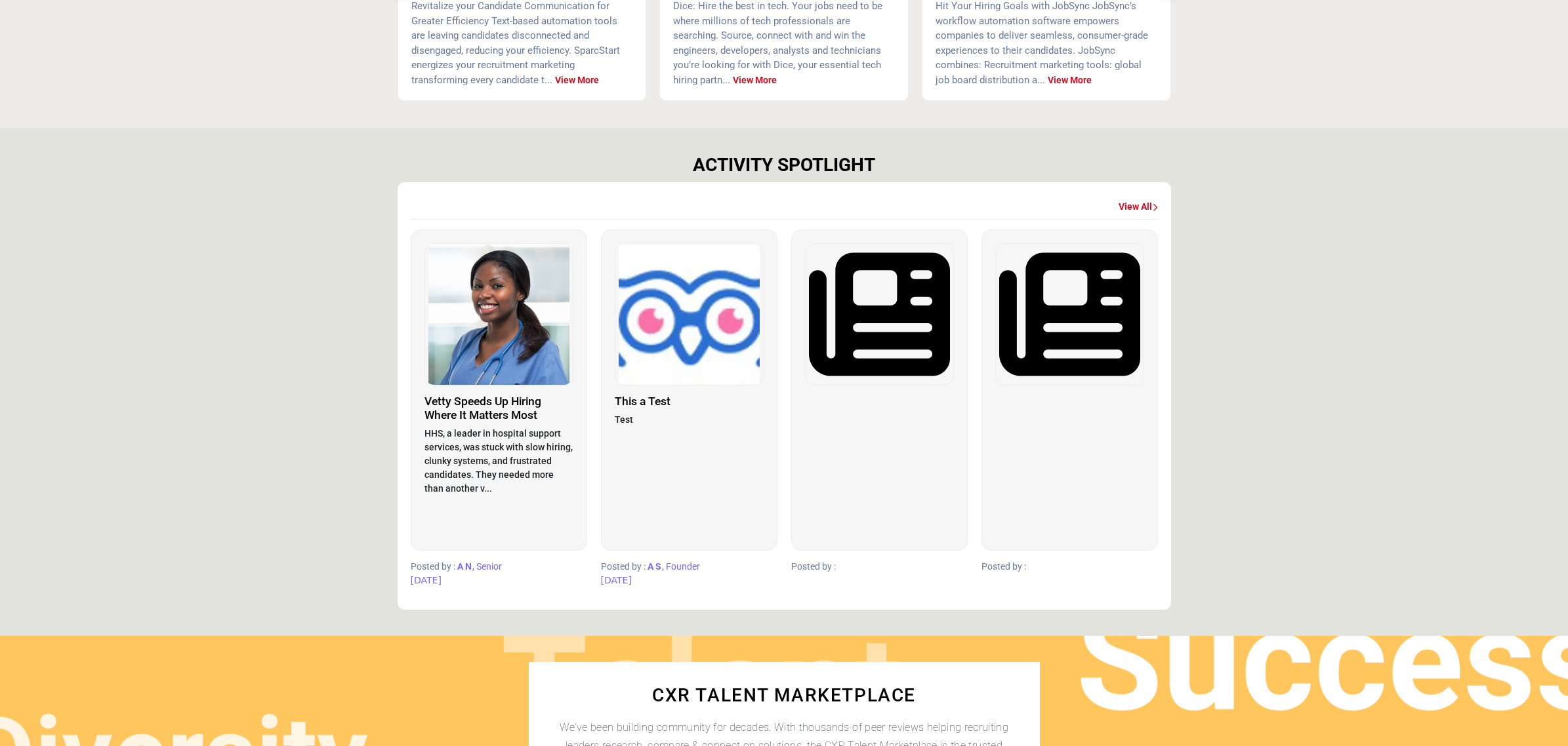
click at [693, 355] on img at bounding box center [689, 315] width 148 height 141
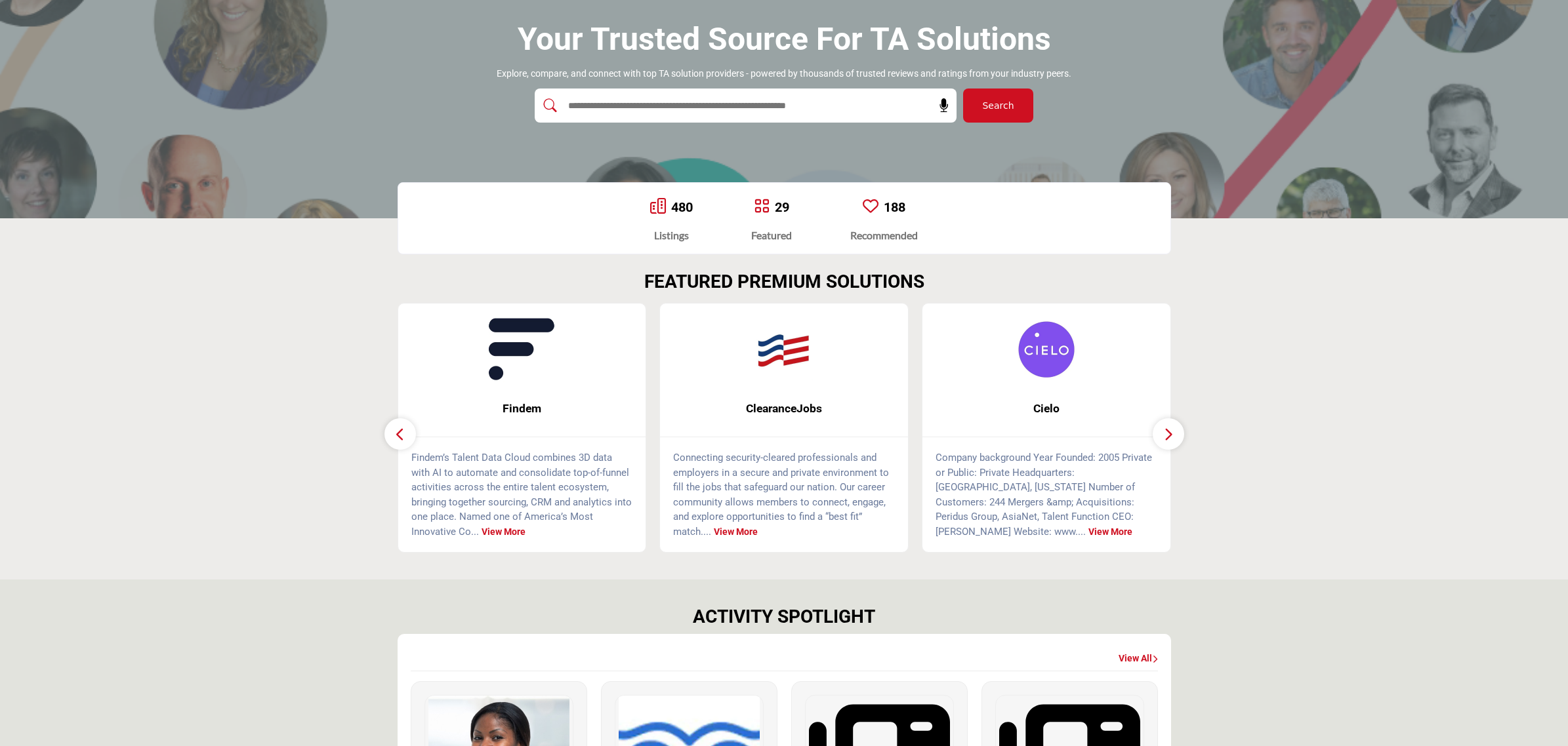
scroll to position [328, 0]
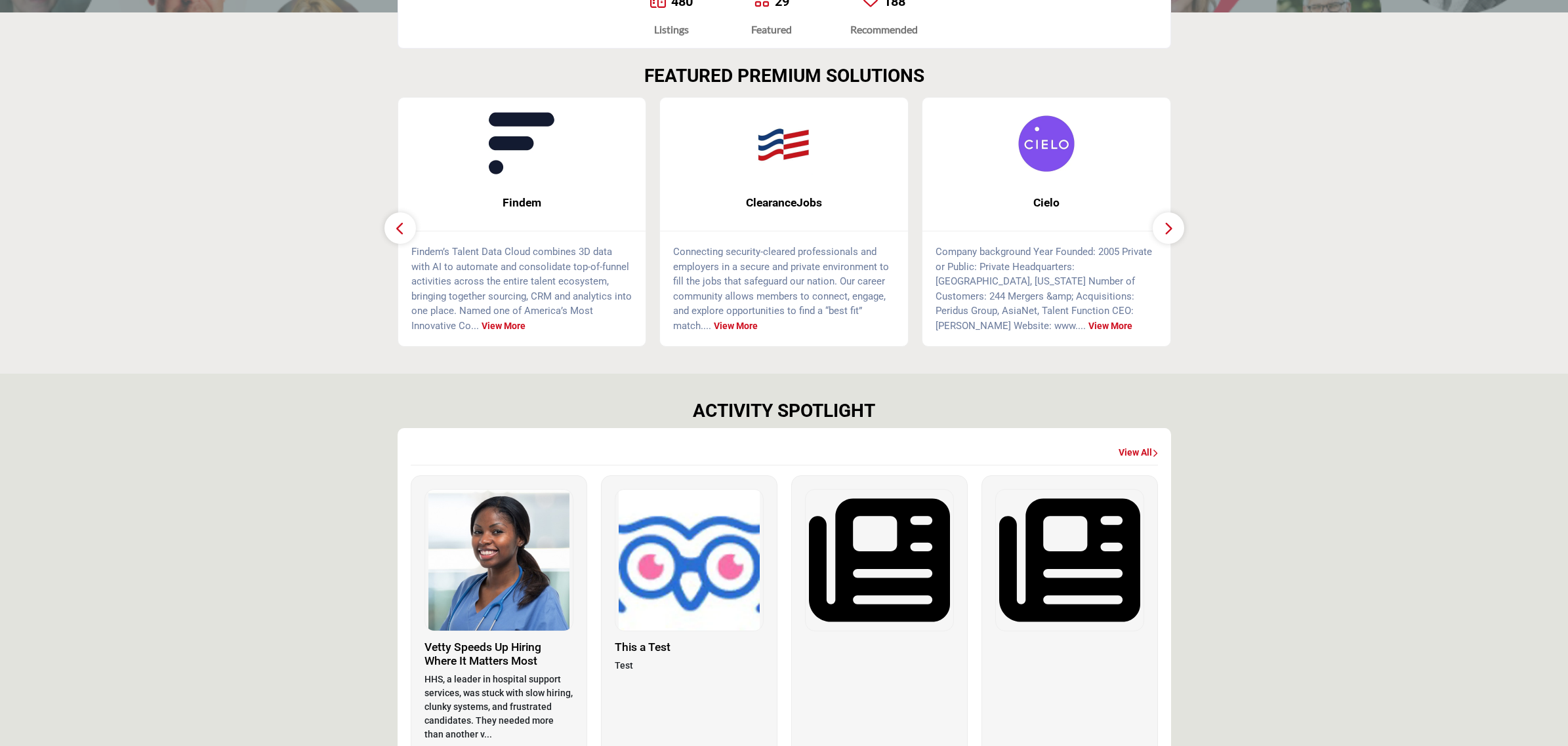
click at [673, 670] on p "Test" at bounding box center [689, 665] width 149 height 14
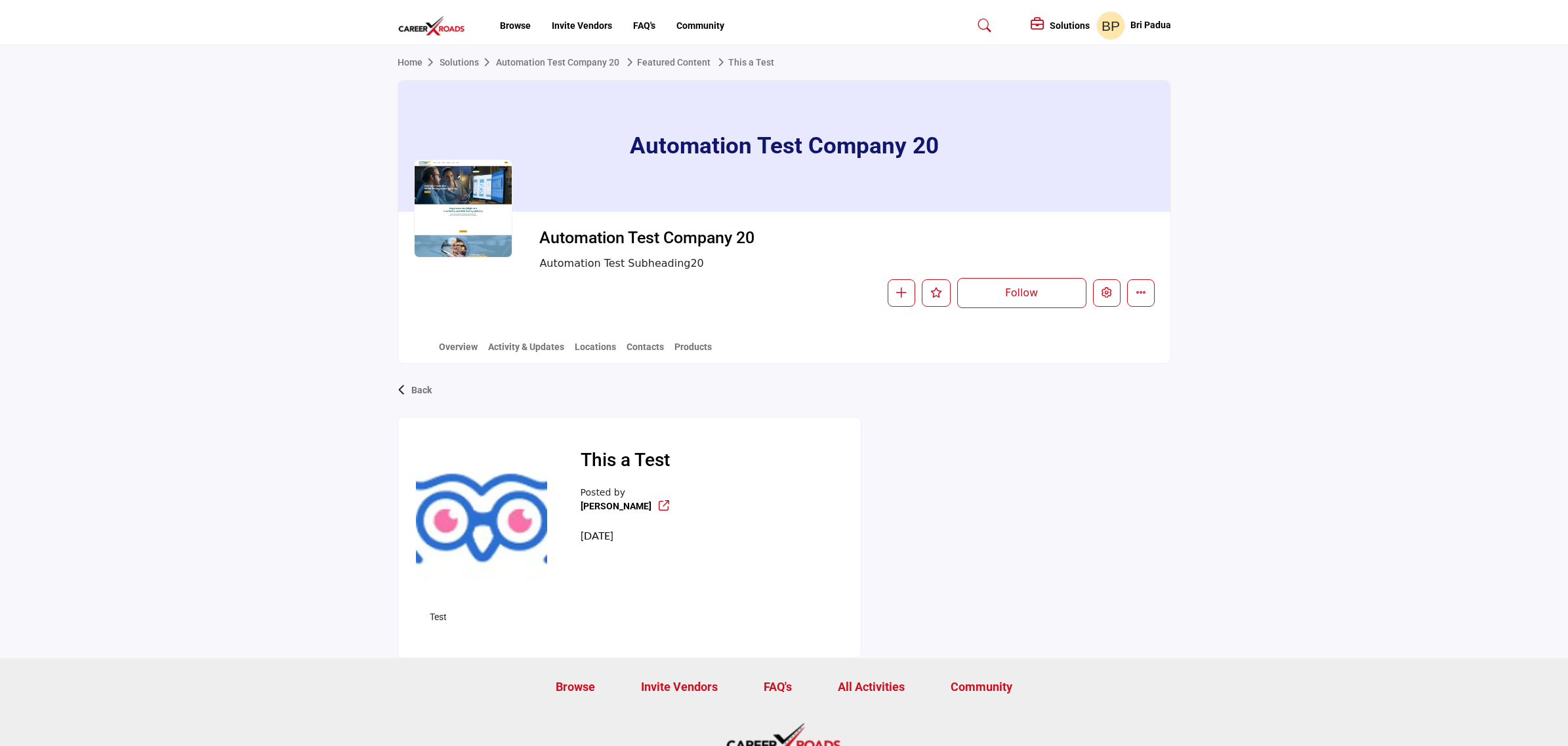
click at [1140, 493] on div "This a Test Posted by [PERSON_NAME] [DATE] Test" at bounding box center [784, 537] width 774 height 241
click at [1107, 290] on icon "Edit company" at bounding box center [1106, 292] width 11 height 11
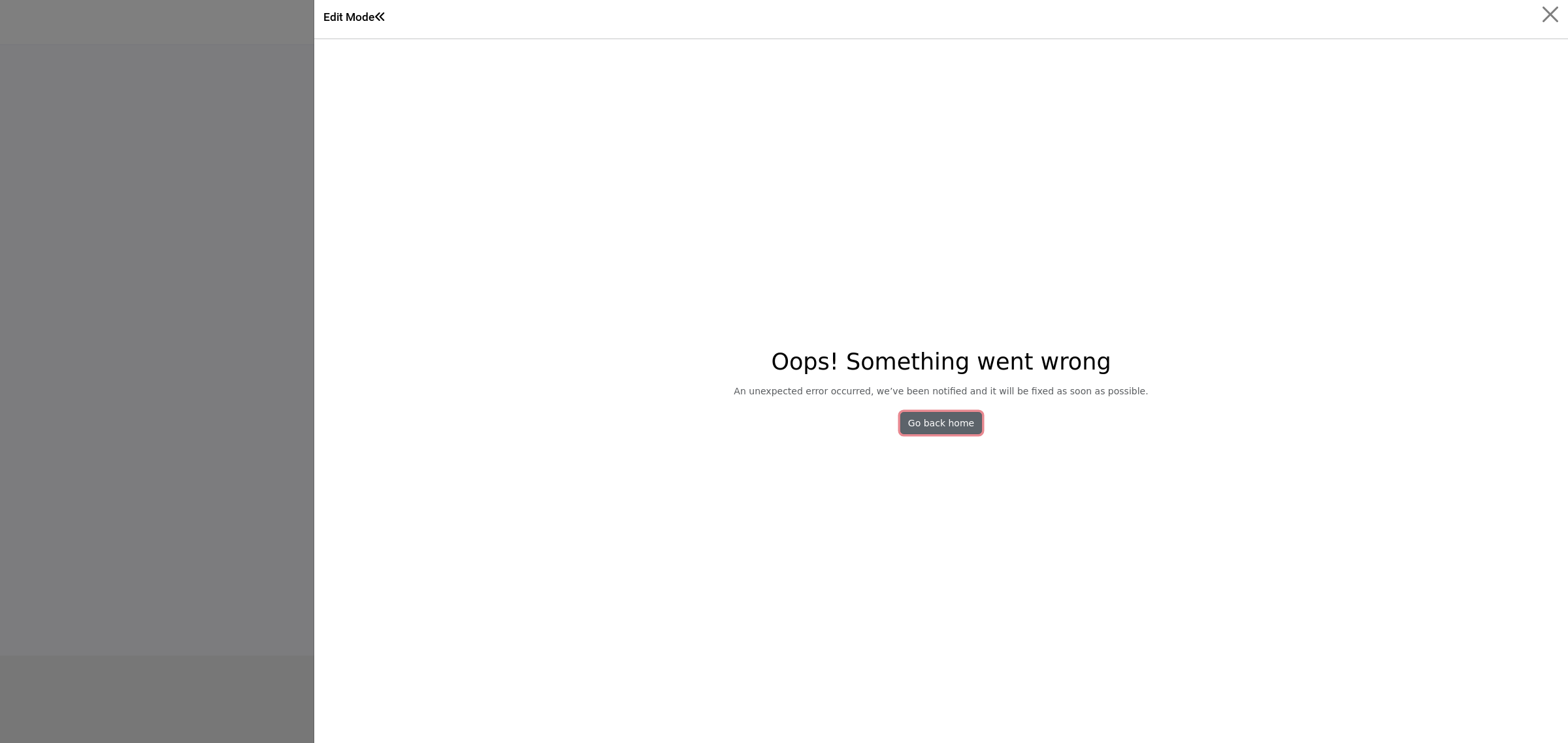
click at [951, 429] on link "Go back home" at bounding box center [941, 423] width 81 height 22
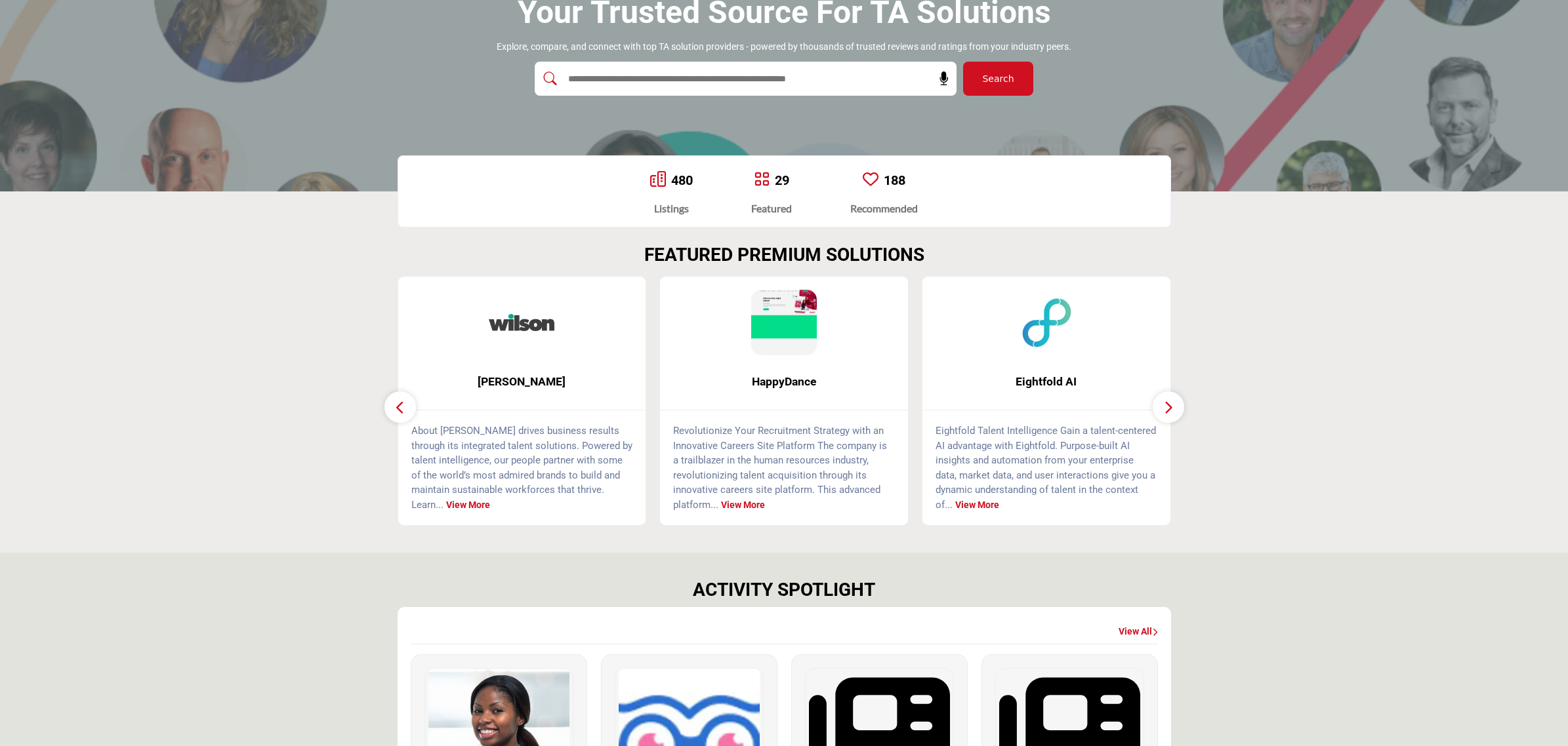
scroll to position [410, 0]
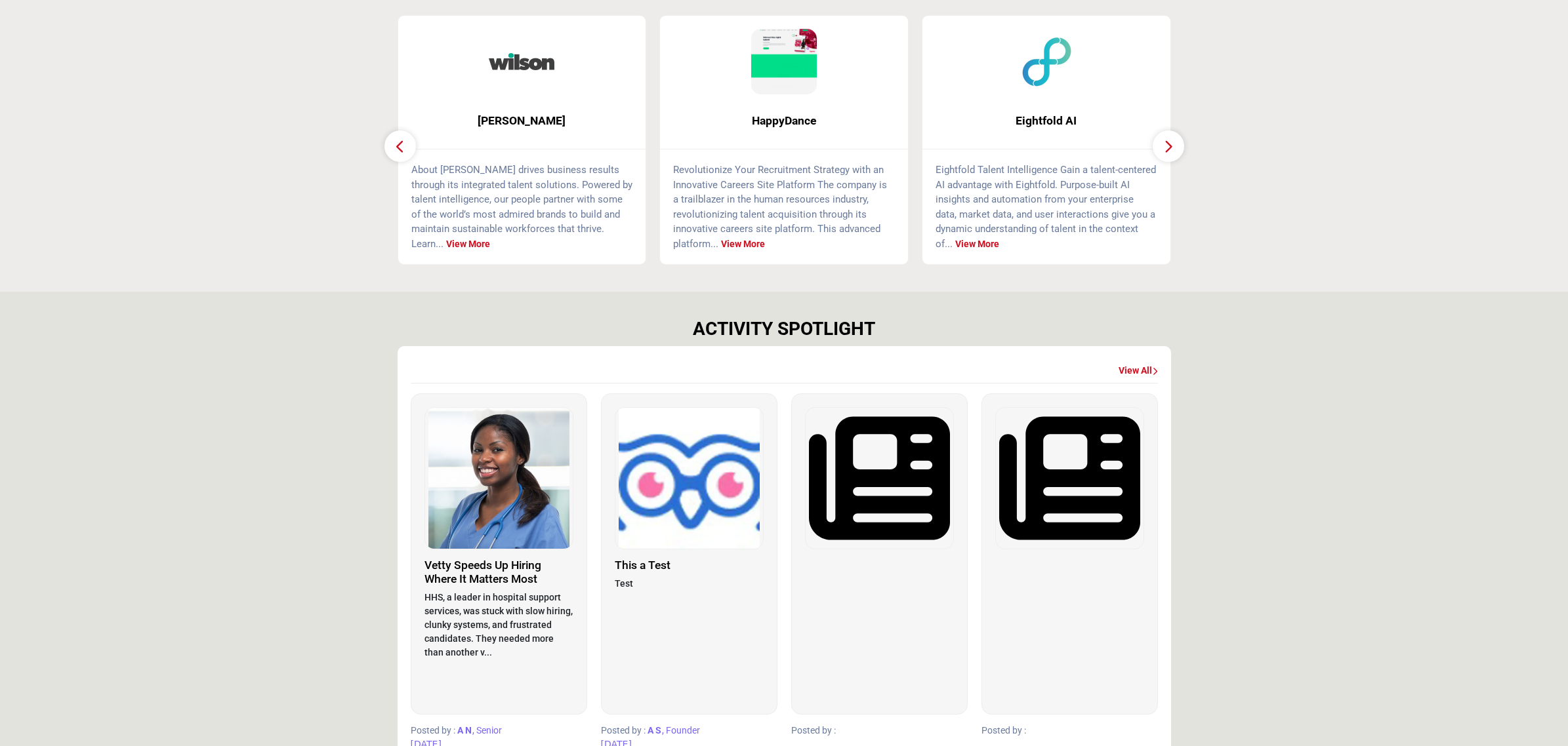
click at [686, 472] on img at bounding box center [689, 479] width 148 height 141
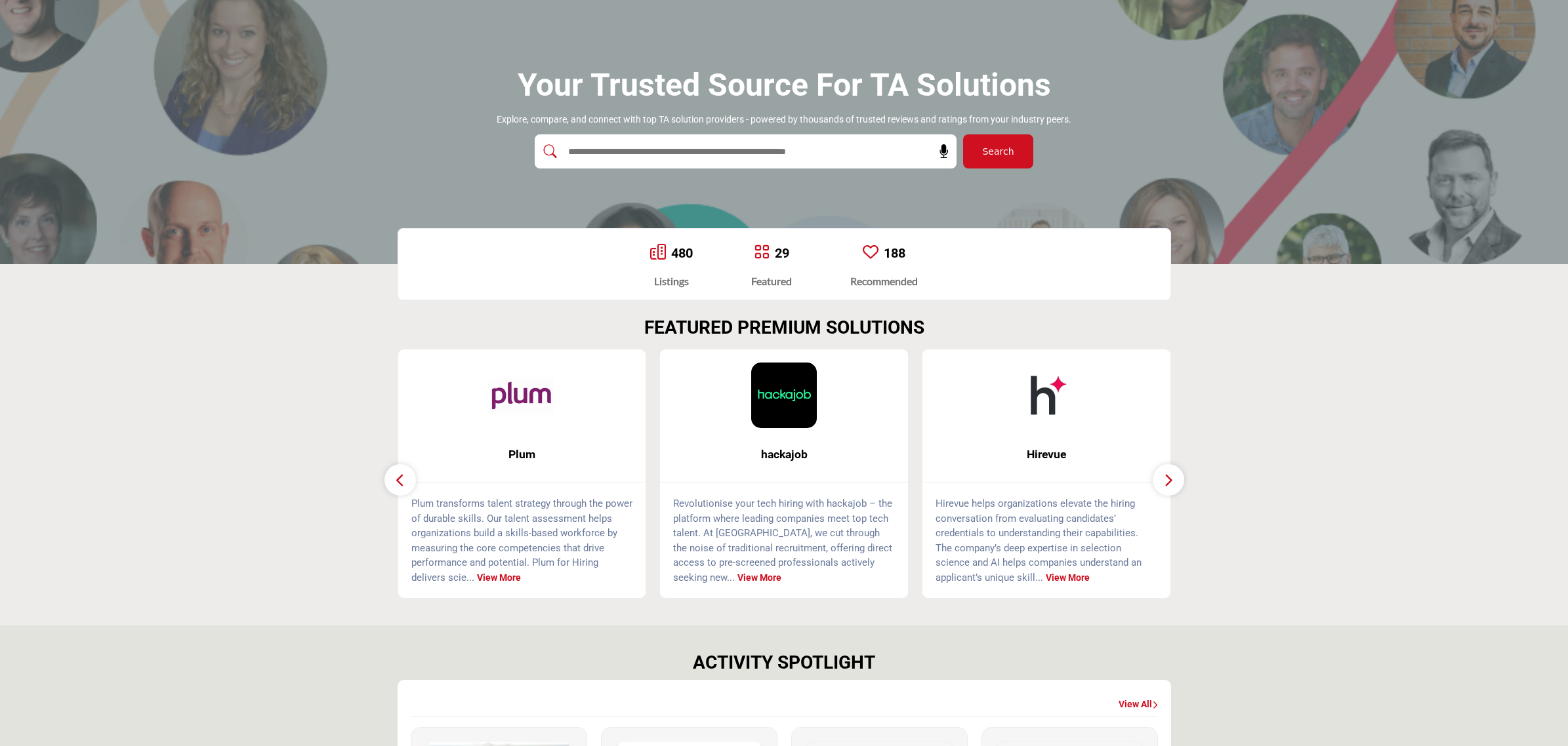
scroll to position [328, 0]
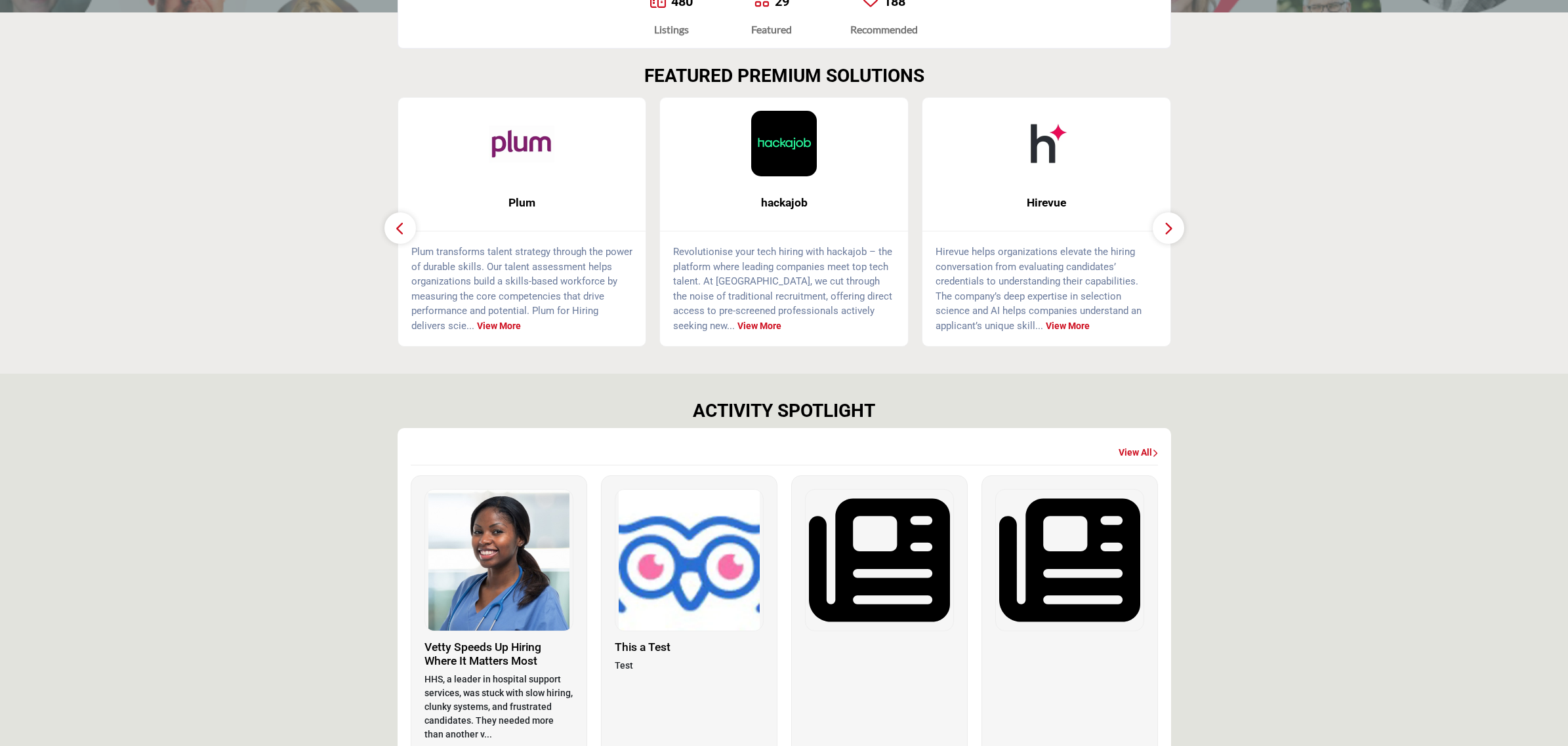
click at [702, 523] on img at bounding box center [689, 561] width 148 height 141
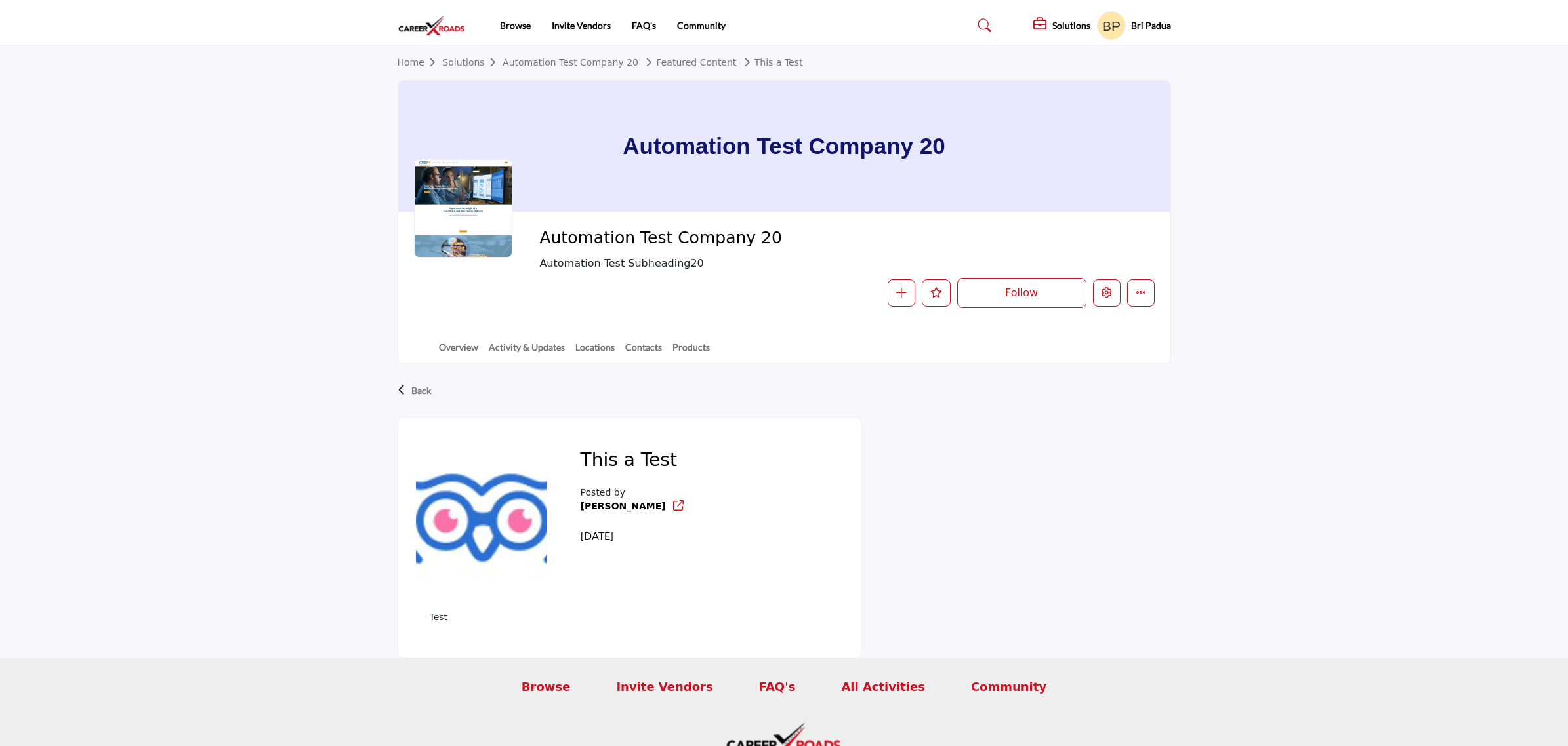
click at [0, 0] on div at bounding box center [0, 0] width 0 height 0
click at [1117, 302] on button "Edit company" at bounding box center [1106, 292] width 27 height 27
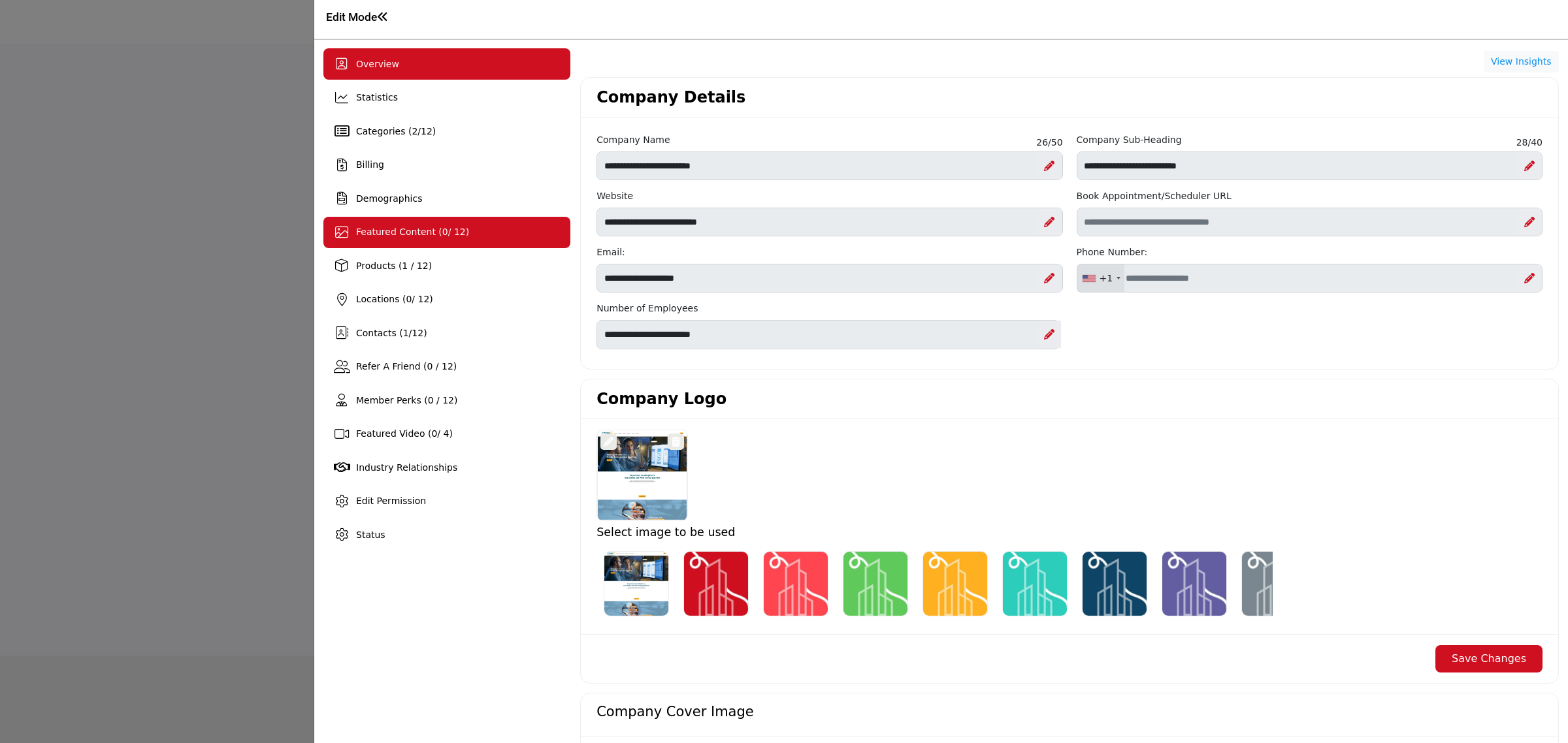
click at [469, 242] on div "Featured Content ( 0 / 12)" at bounding box center [447, 232] width 247 height 31
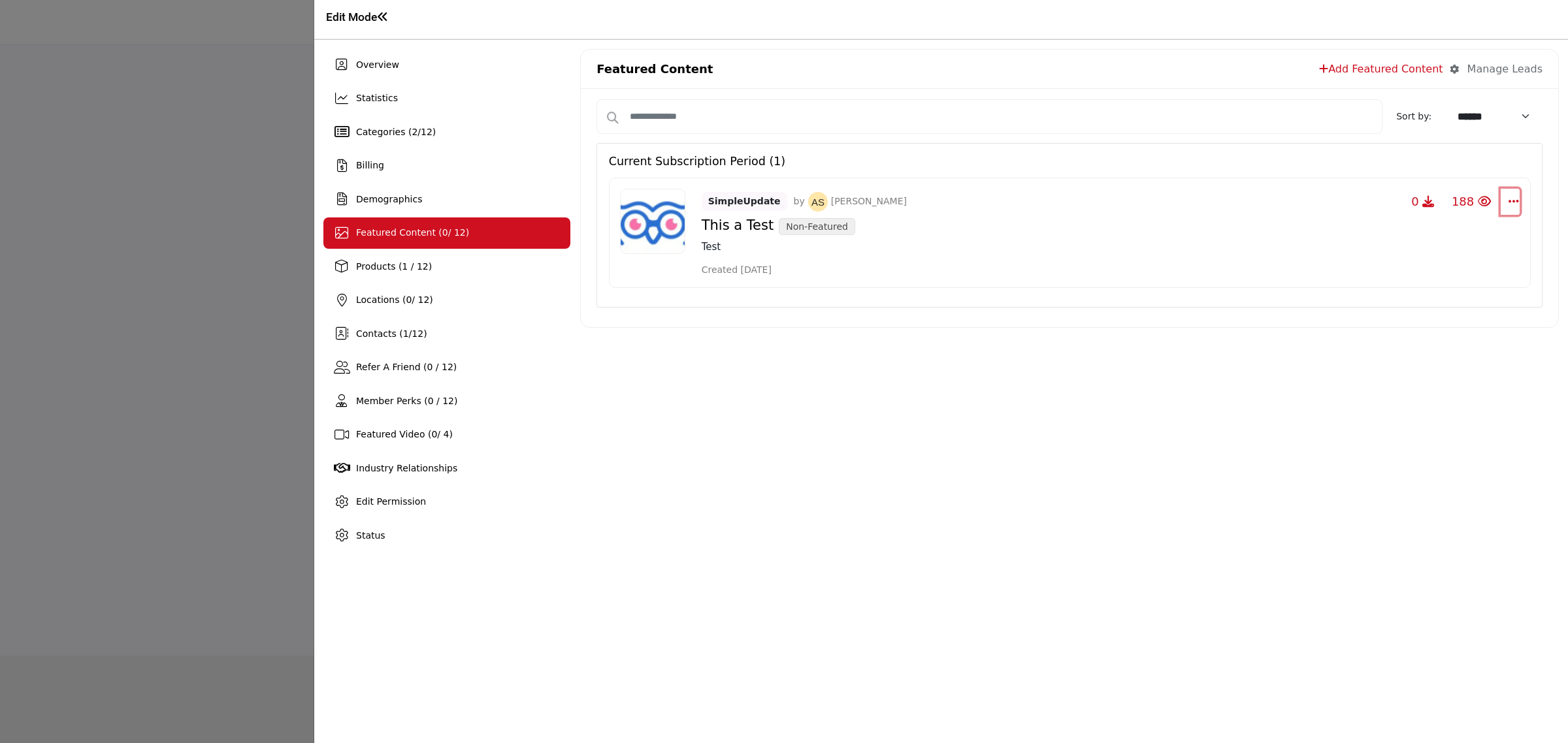
click at [1503, 199] on button "Select Dropdown Options" at bounding box center [1509, 202] width 19 height 26
click at [956, 566] on div "Overview Statistics Categories ( 2 / 12 ) Billing Demographics 0" at bounding box center [941, 391] width 1254 height 703
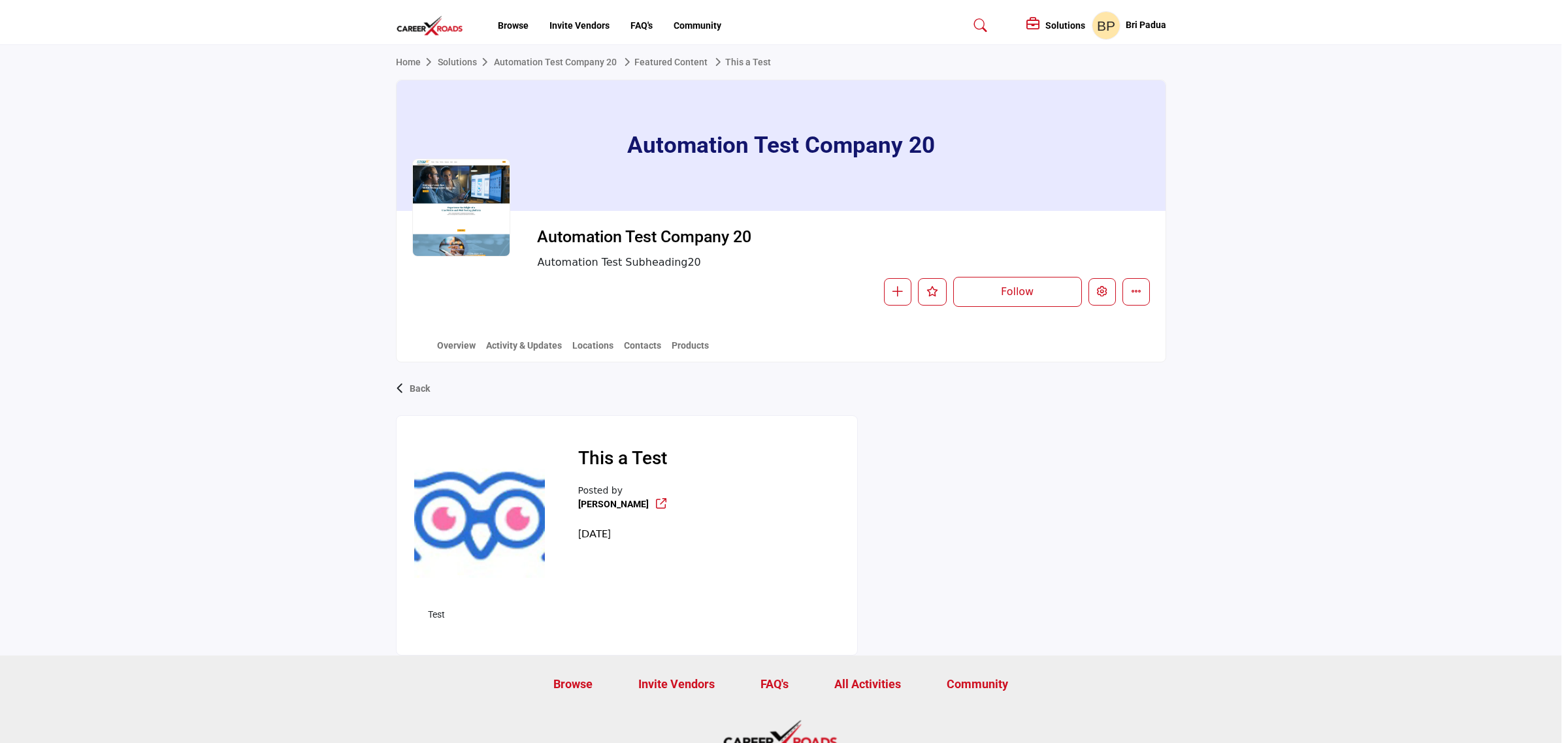
click at [256, 364] on div at bounding box center [784, 372] width 1568 height 743
click at [405, 60] on link "Home" at bounding box center [416, 62] width 42 height 11
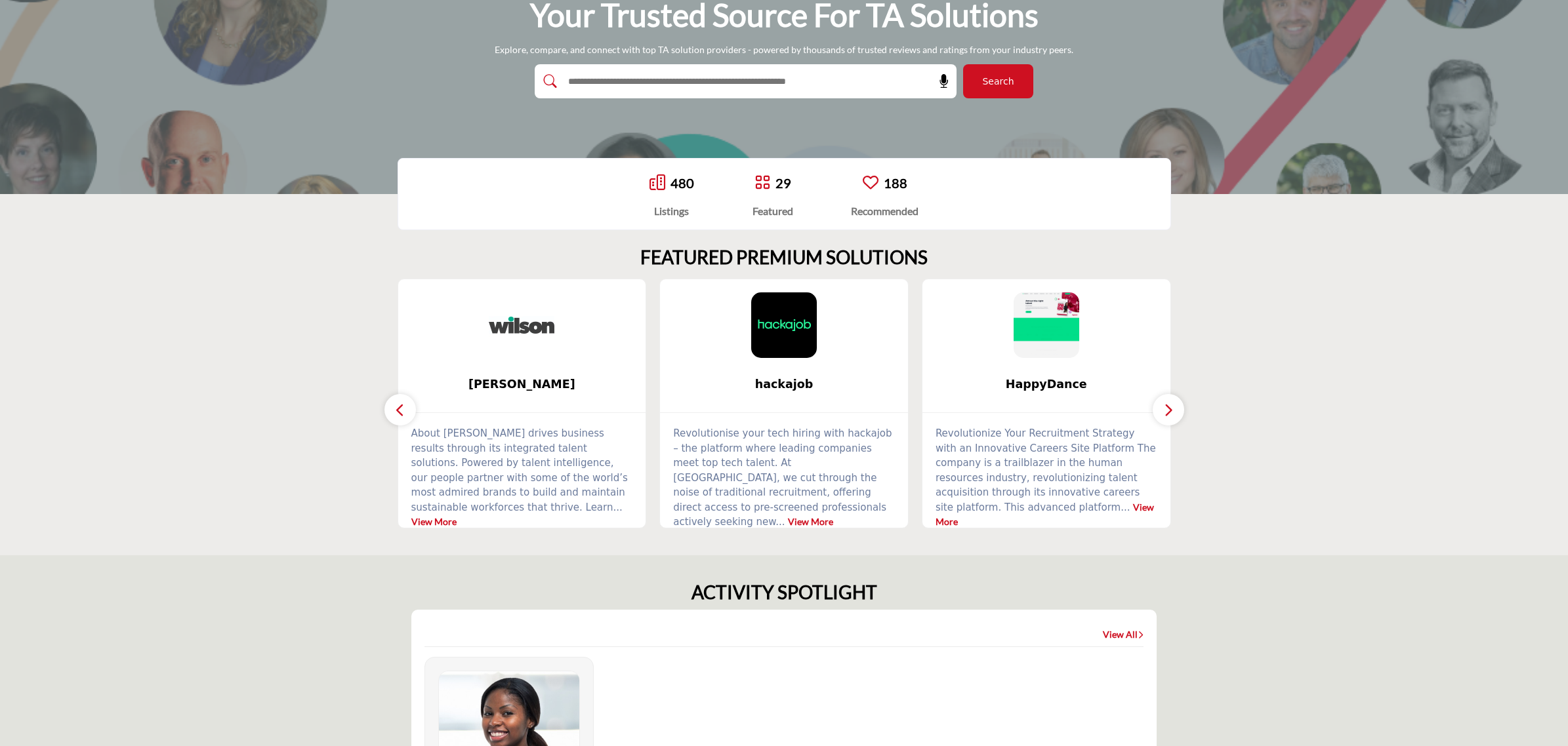
scroll to position [410, 0]
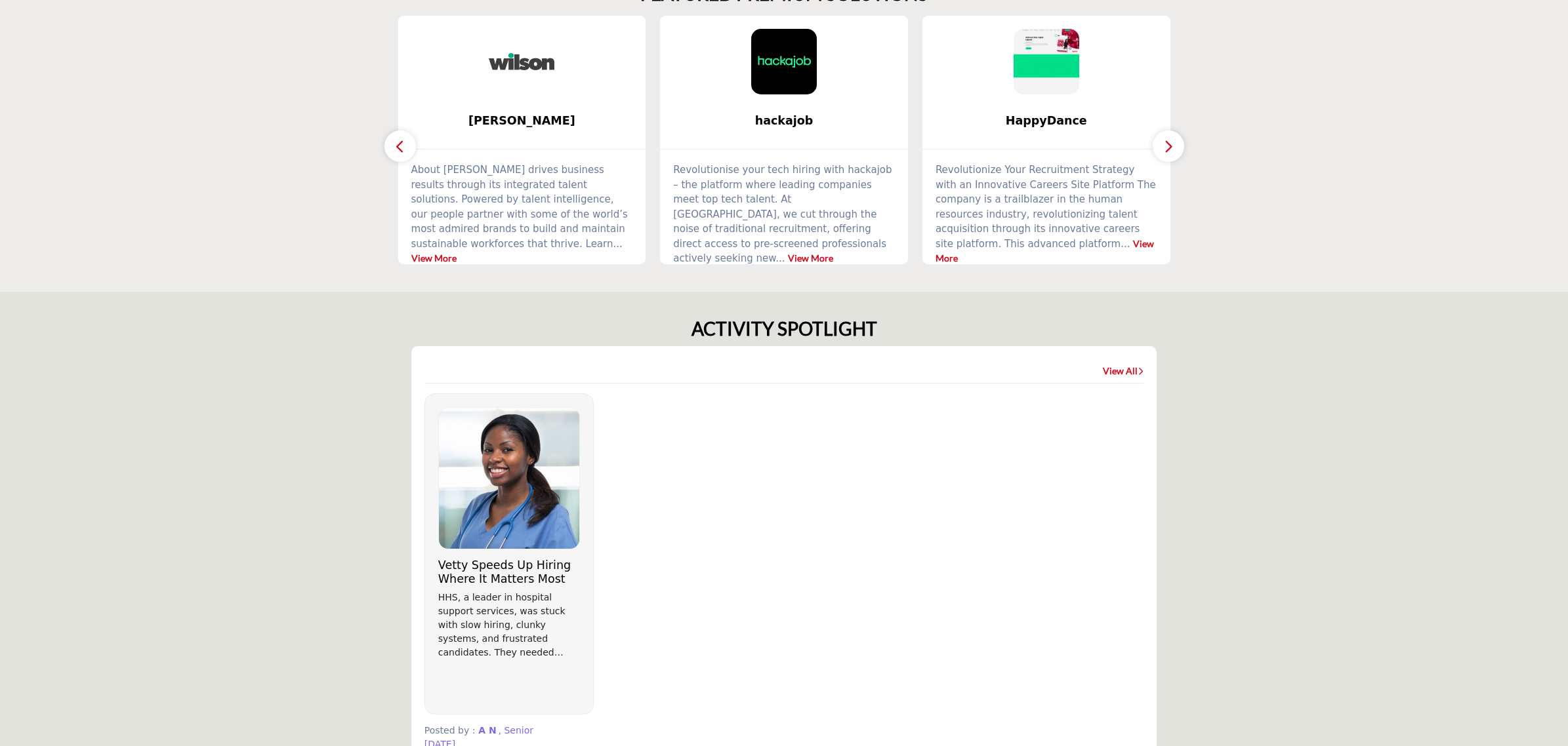
click at [1103, 371] on link "View All" at bounding box center [1123, 371] width 41 height 13
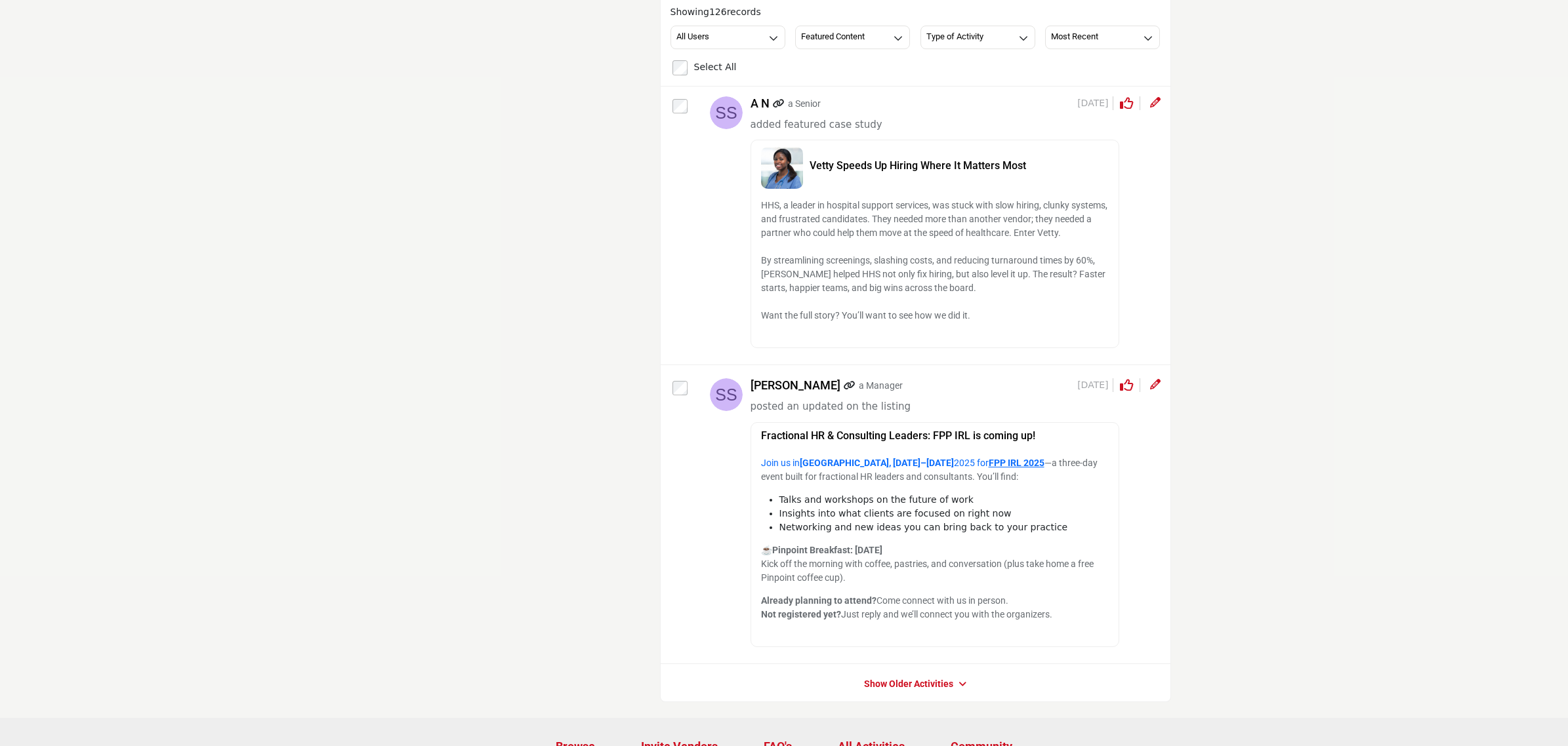
scroll to position [221, 0]
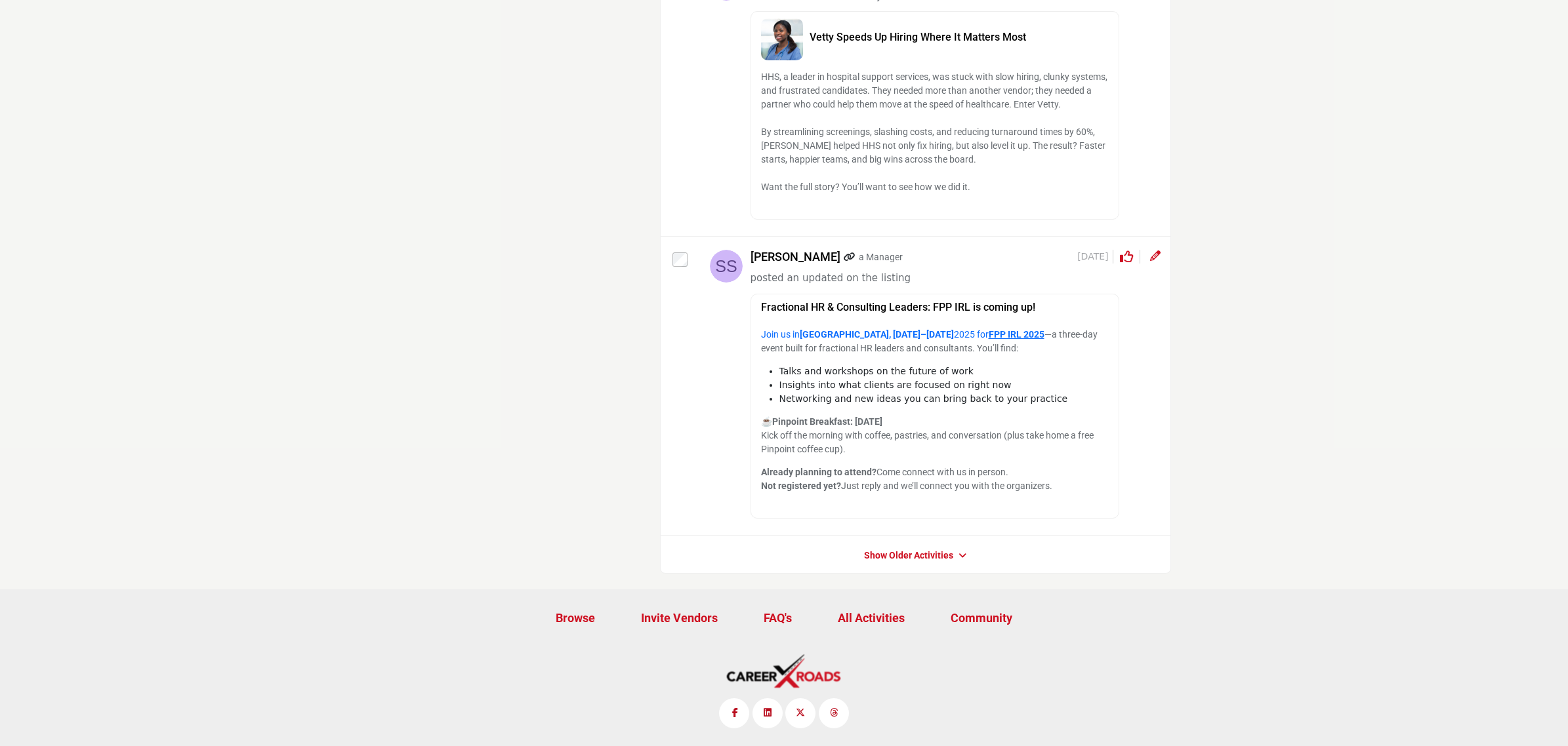
click at [916, 546] on div "Show Older Activities" at bounding box center [915, 556] width 509 height 23
